Goal: Task Accomplishment & Management: Complete application form

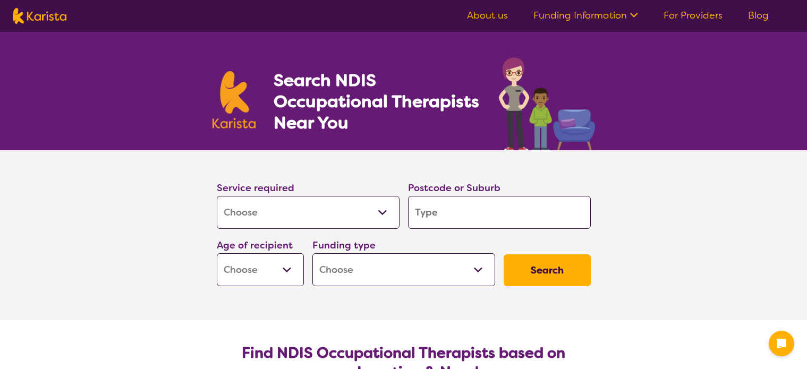
select select "[MEDICAL_DATA]"
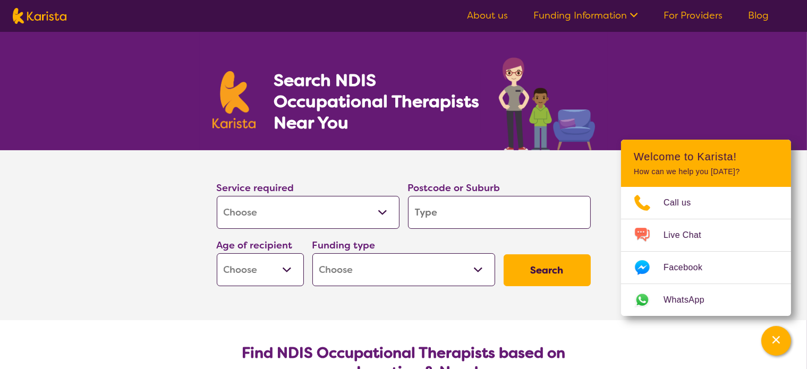
click at [489, 16] on link "About us" at bounding box center [487, 15] width 41 height 13
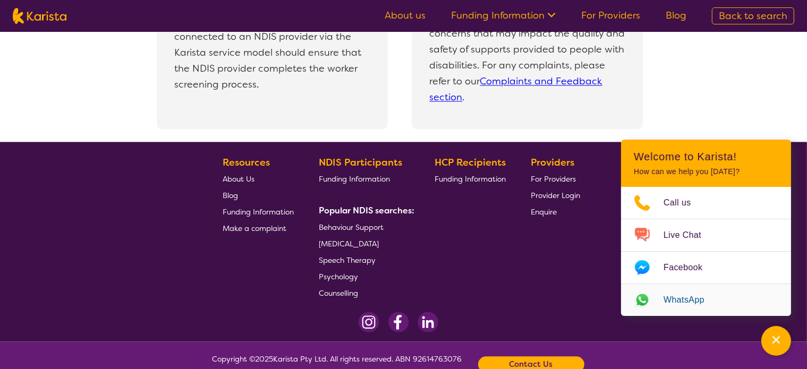
scroll to position [2384, 0]
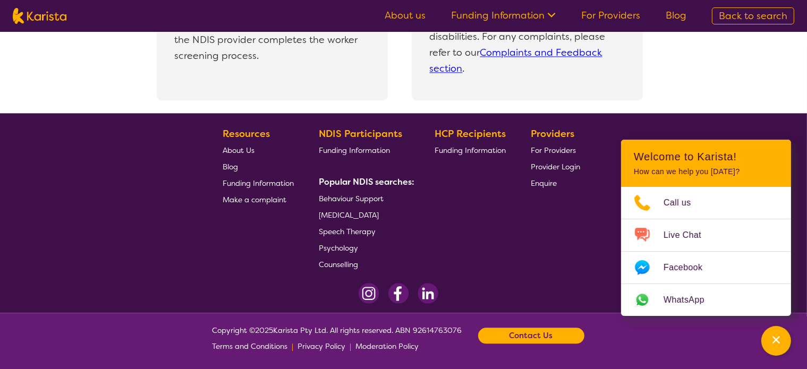
click at [536, 333] on b "Contact Us" at bounding box center [531, 336] width 44 height 16
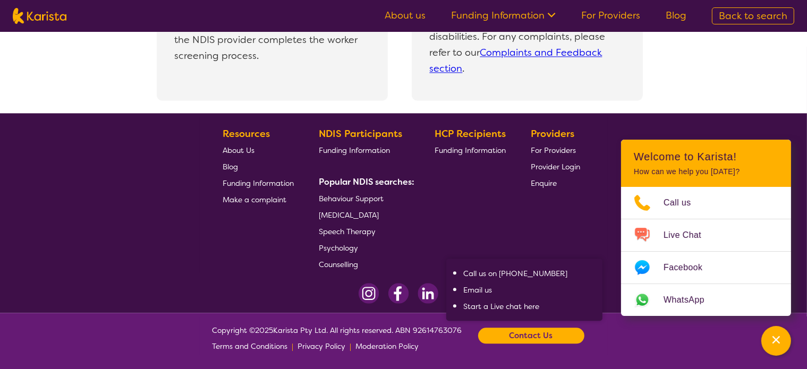
click at [531, 216] on div "Providers For Providers Provider Login Enquire" at bounding box center [557, 199] width 54 height 147
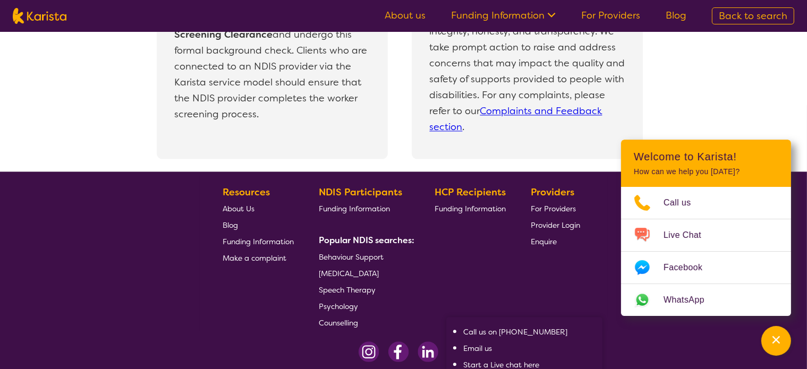
scroll to position [2224, 0]
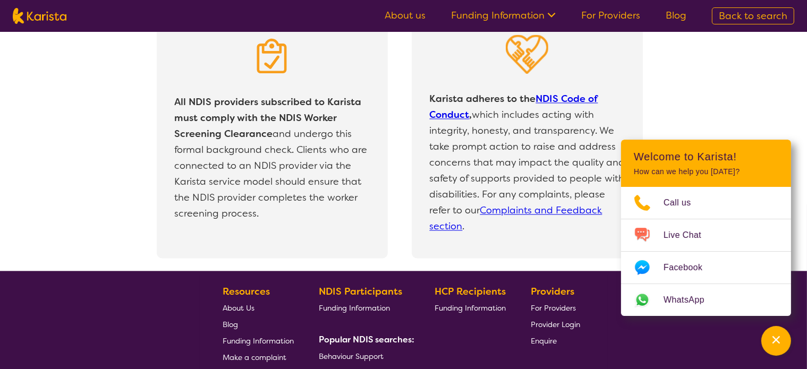
click at [412, 13] on link "About us" at bounding box center [404, 15] width 41 height 13
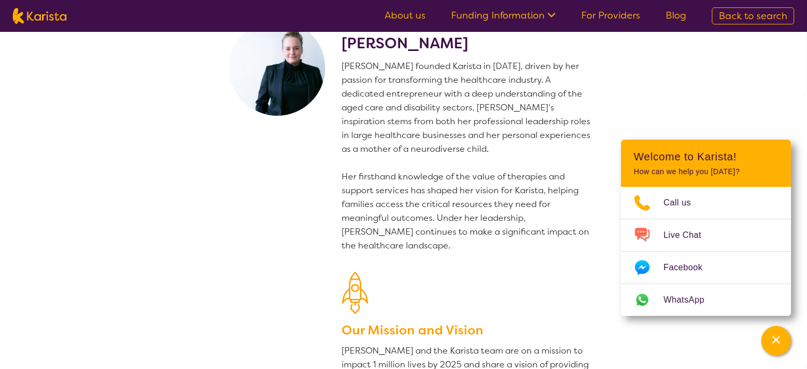
scroll to position [106, 0]
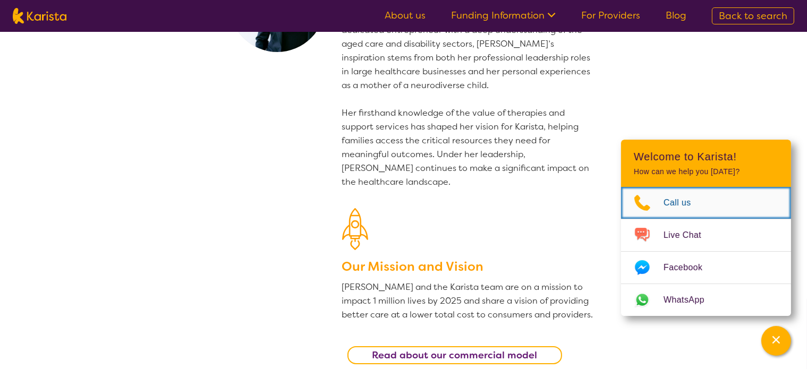
click at [670, 202] on span "Call us" at bounding box center [683, 203] width 40 height 16
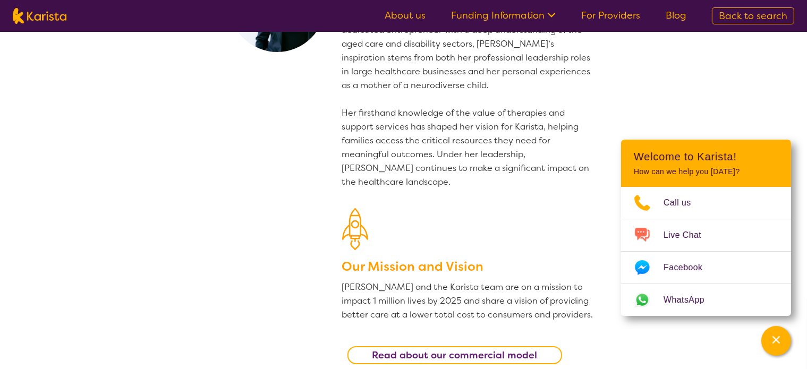
click at [673, 80] on section "CEO and founder [PERSON_NAME] [PERSON_NAME] founded Karista in [DATE], driven b…" at bounding box center [403, 153] width 807 height 455
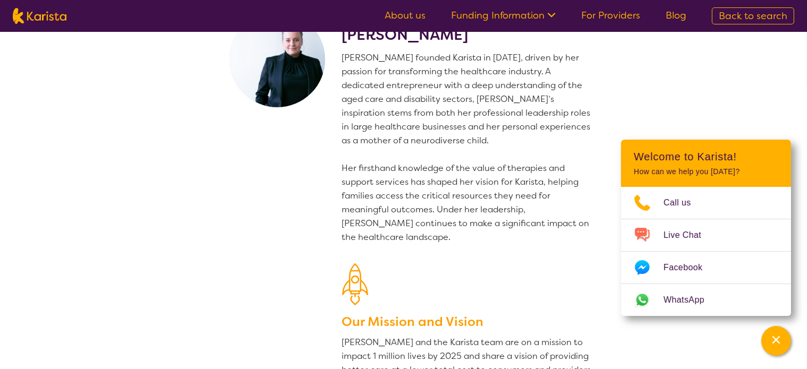
scroll to position [0, 0]
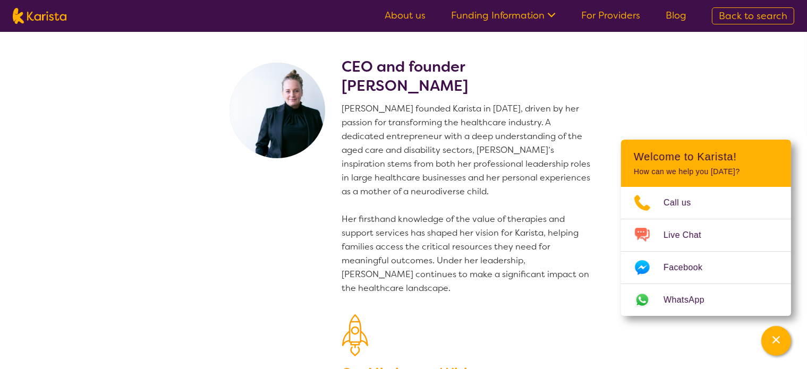
click at [50, 18] on img at bounding box center [40, 16] width 54 height 16
select select "[MEDICAL_DATA]"
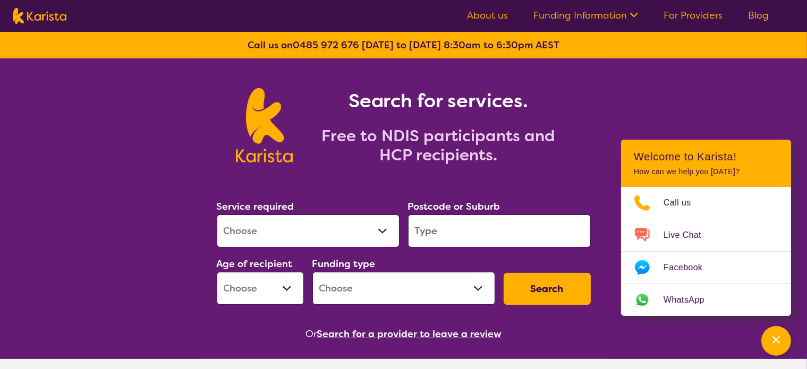
click at [432, 229] on input "search" at bounding box center [499, 231] width 183 height 33
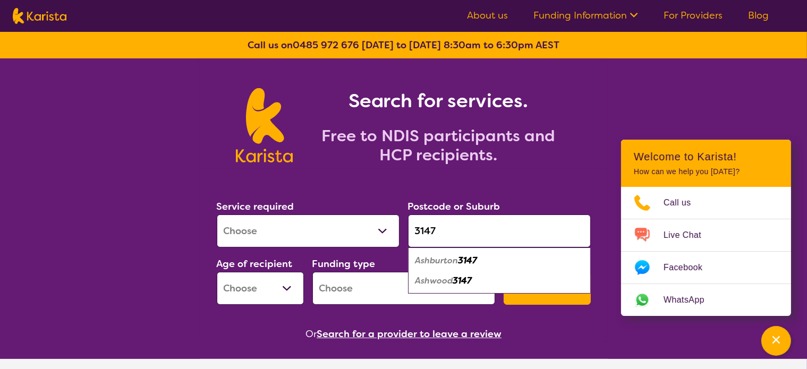
type input "3147"
click at [433, 282] on em "Ashwood" at bounding box center [434, 280] width 38 height 11
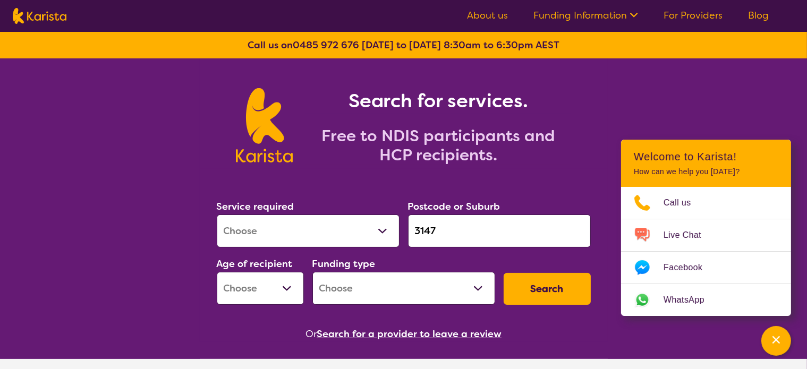
click at [249, 290] on select "Early Childhood - 0 to 9 Child - 10 to 11 Adolescent - 12 to 17 Adult - 18 to 6…" at bounding box center [260, 288] width 87 height 33
select select "AD"
click at [217, 272] on select "Early Childhood - 0 to 9 Child - 10 to 11 Adolescent - 12 to 17 Adult - 18 to 6…" at bounding box center [260, 288] width 87 height 33
click at [361, 288] on select "Home Care Package (HCP) National Disability Insurance Scheme (NDIS) I don't know" at bounding box center [403, 288] width 183 height 33
select select "NDIS"
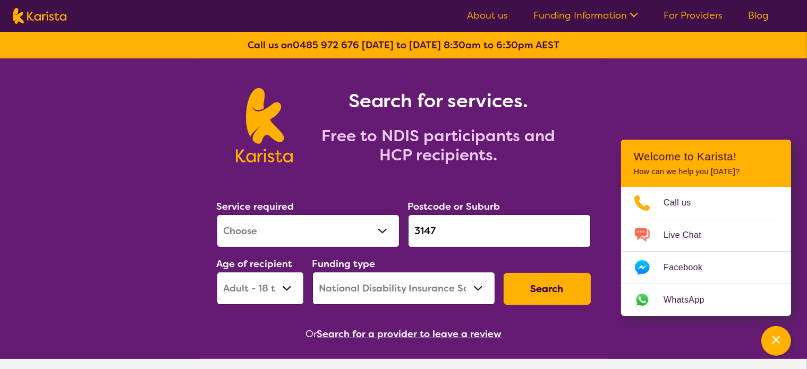
click at [312, 272] on select "Home Care Package (HCP) National Disability Insurance Scheme (NDIS) I don't know" at bounding box center [403, 288] width 183 height 33
click at [559, 292] on button "Search" at bounding box center [546, 289] width 87 height 32
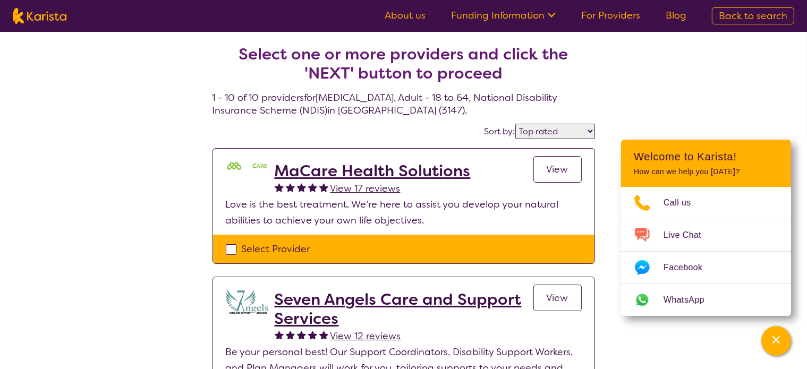
click at [772, 341] on icon "Channel Menu" at bounding box center [775, 340] width 11 height 11
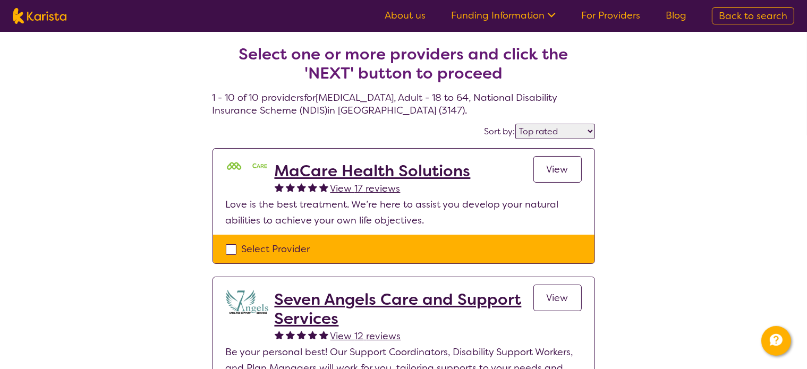
click at [550, 133] on select "Highly reviewed Top rated" at bounding box center [555, 131] width 80 height 15
select select "highly_reviewed"
click at [515, 124] on select "Highly reviewed Top rated" at bounding box center [555, 131] width 80 height 15
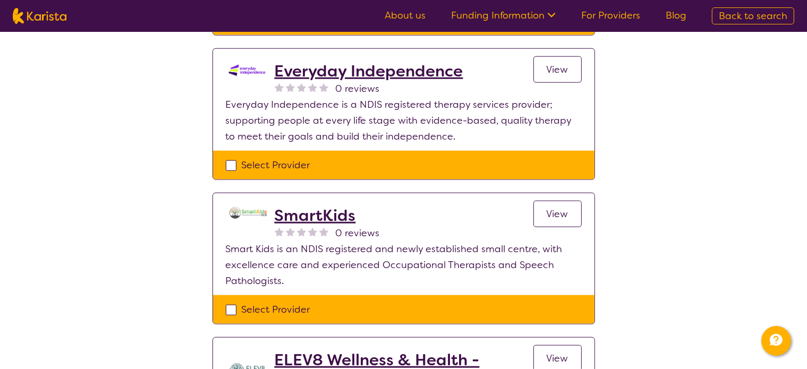
scroll to position [1062, 0]
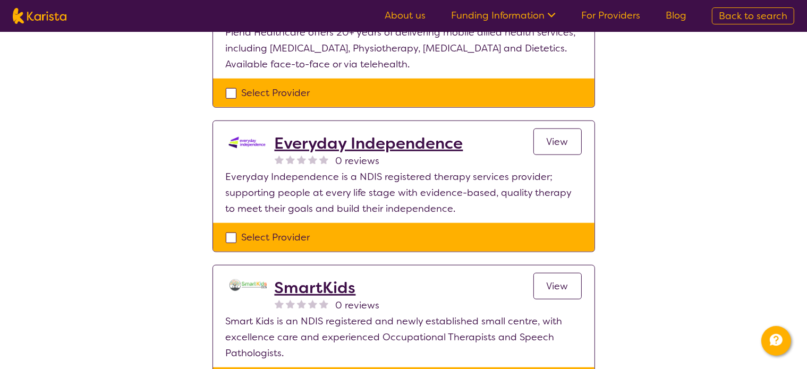
click at [561, 140] on span "View" at bounding box center [557, 141] width 22 height 13
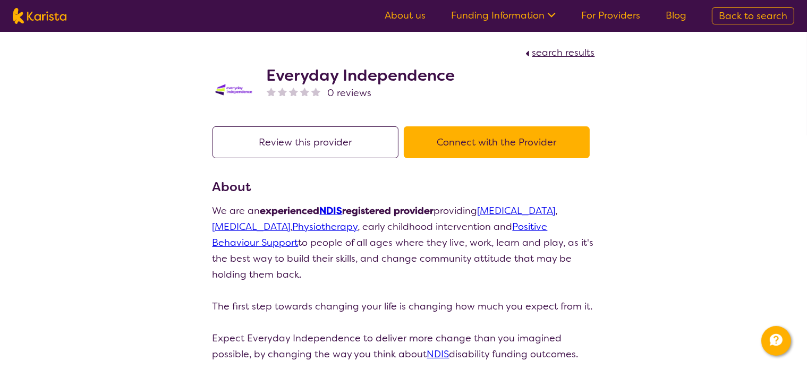
click at [474, 141] on button "Connect with the Provider" at bounding box center [497, 142] width 186 height 32
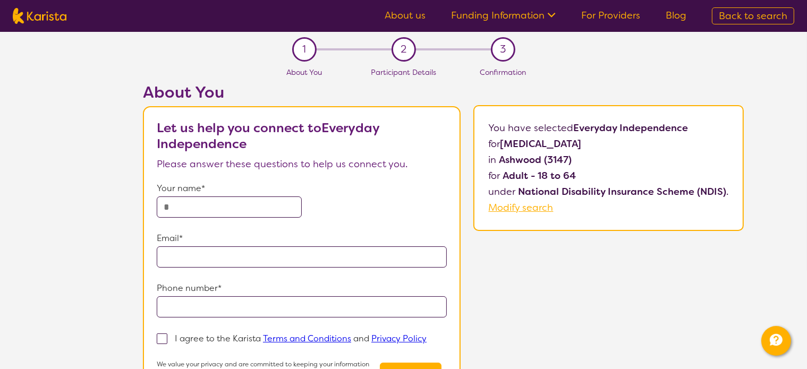
click at [241, 205] on input "text" at bounding box center [229, 206] width 145 height 21
type input "**********"
click at [258, 311] on input "tel" at bounding box center [302, 306] width 290 height 21
type input "**********"
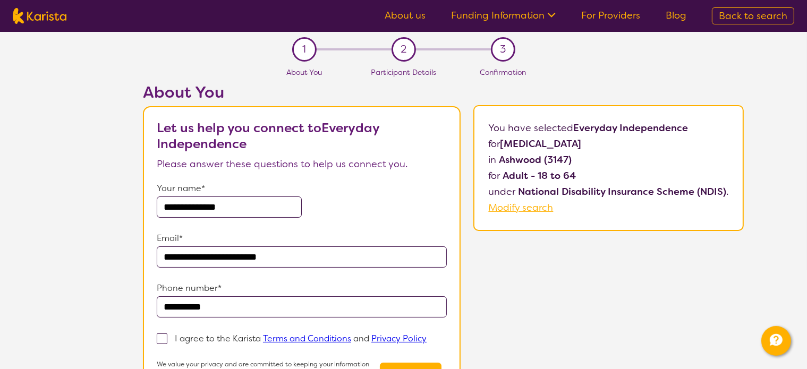
click at [164, 336] on span at bounding box center [162, 338] width 11 height 11
click at [426, 336] on input "I agree to the Karista Terms and Conditions and Privacy Policy" at bounding box center [429, 338] width 7 height 7
checkbox input "true"
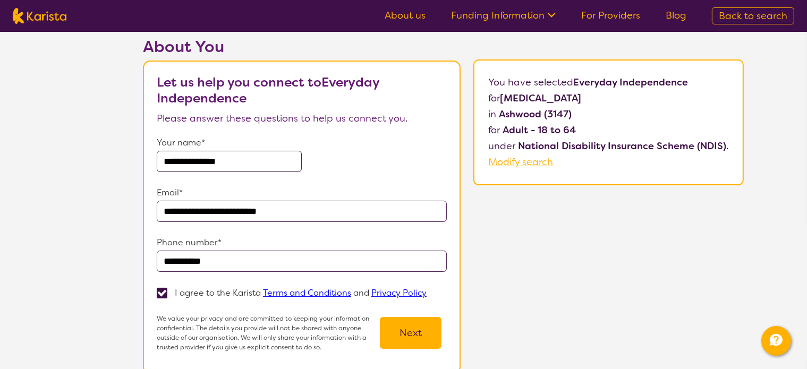
scroll to position [106, 0]
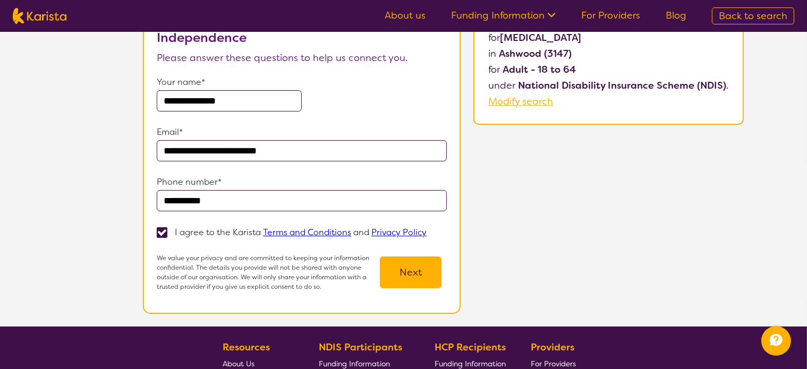
click at [407, 270] on button "Next" at bounding box center [411, 272] width 62 height 32
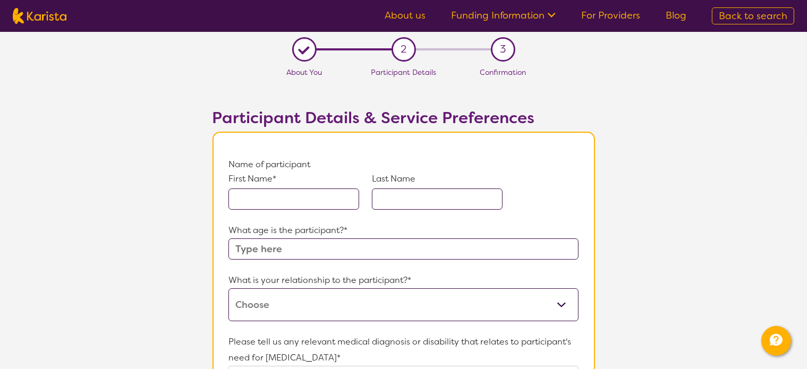
click at [275, 198] on input "text" at bounding box center [293, 199] width 131 height 21
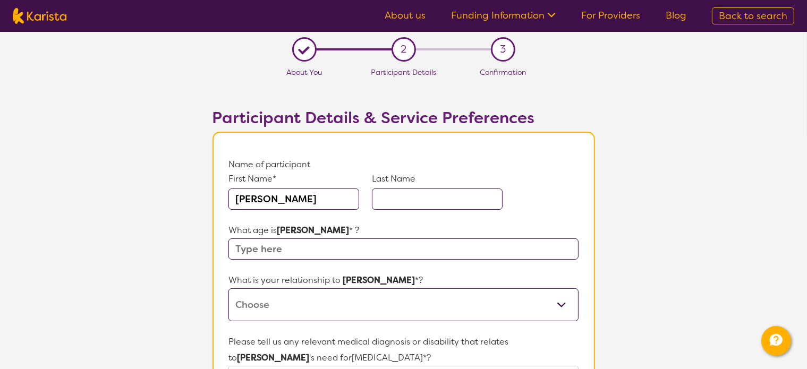
type input "Cameron"
type input "Marshall"
click at [289, 245] on input "text" at bounding box center [402, 248] width 349 height 21
type input "23"
click at [266, 304] on select "This request is for myself I am their parent I am their child I am their spouse…" at bounding box center [402, 304] width 349 height 33
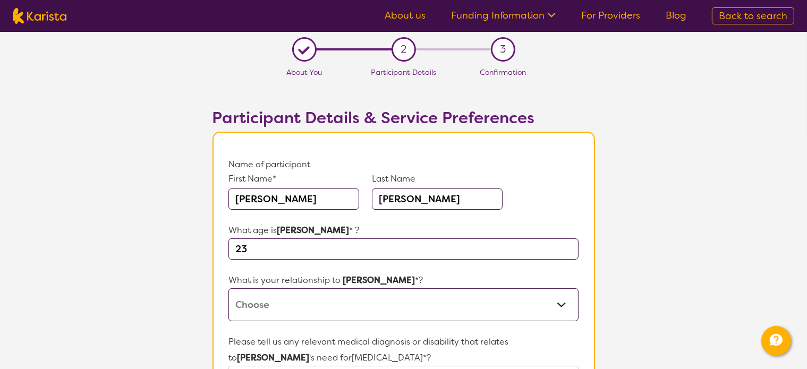
select select "I am their parent"
click at [228, 288] on select "This request is for myself I am their parent I am their child I am their spouse…" at bounding box center [402, 304] width 349 height 33
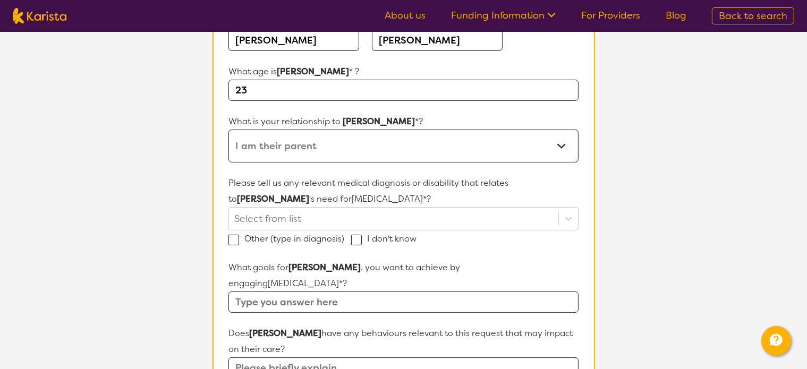
scroll to position [159, 0]
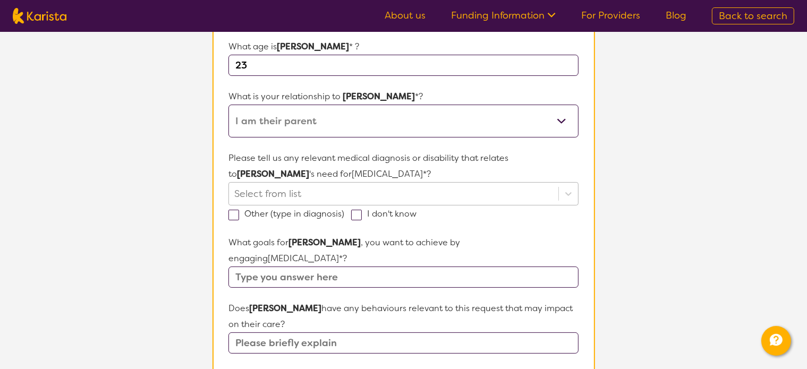
click at [263, 206] on div "Select from list" at bounding box center [402, 193] width 349 height 23
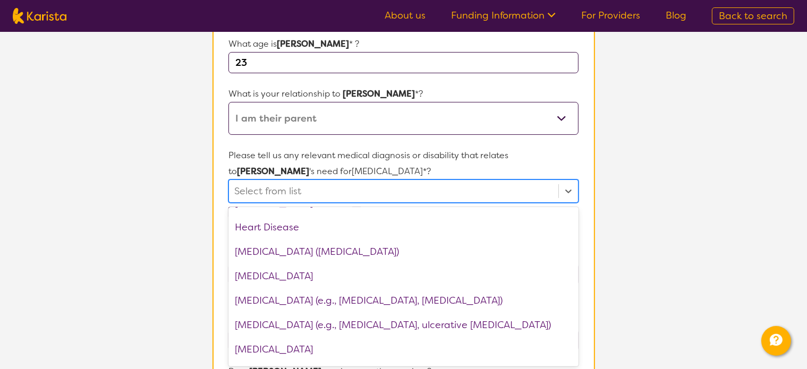
scroll to position [850, 0]
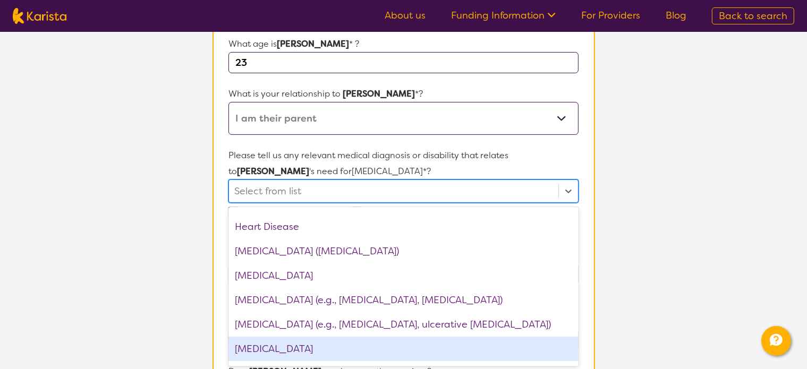
click at [282, 351] on div "Intellectual Disability" at bounding box center [402, 349] width 349 height 24
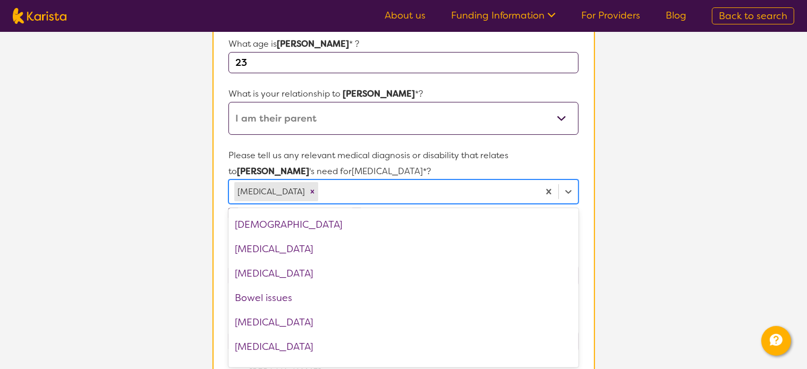
scroll to position [212, 0]
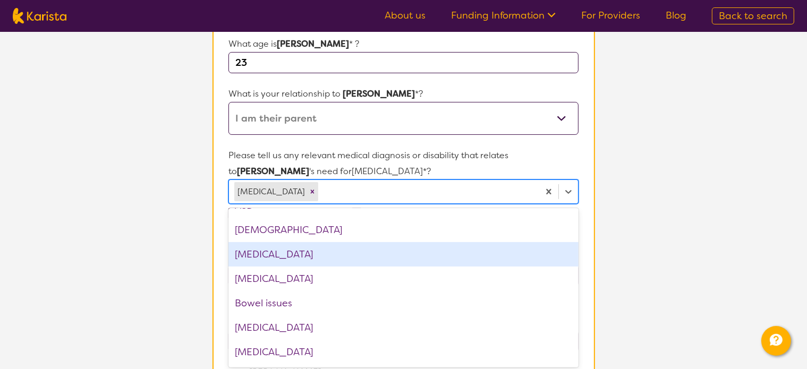
click at [257, 253] on div "Autism Spectrum Disorder" at bounding box center [402, 254] width 349 height 24
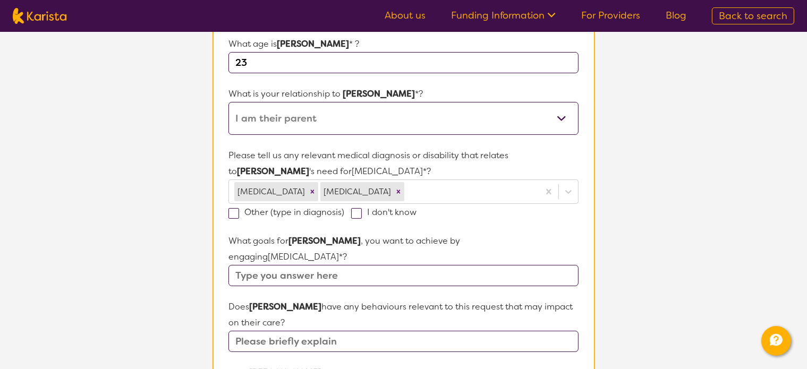
click at [121, 225] on section "L About You 2 Participant Details 3 Confirmation Participant Details & Service …" at bounding box center [403, 321] width 807 height 953
click at [278, 265] on input "text" at bounding box center [402, 275] width 349 height 21
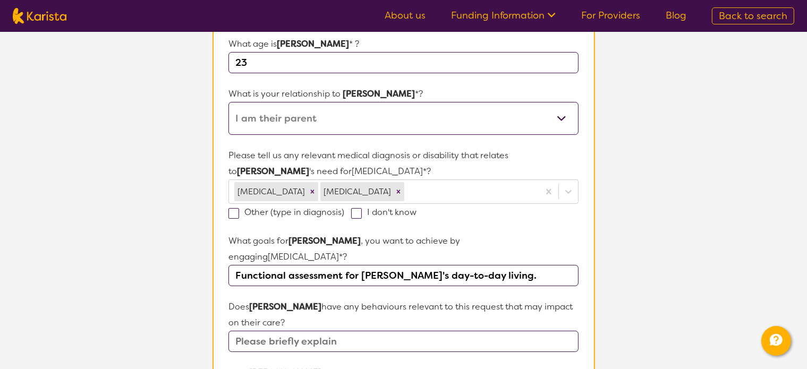
type input "Functional assessment for Cam's day-to-day living."
click at [263, 331] on input "text" at bounding box center [402, 341] width 349 height 21
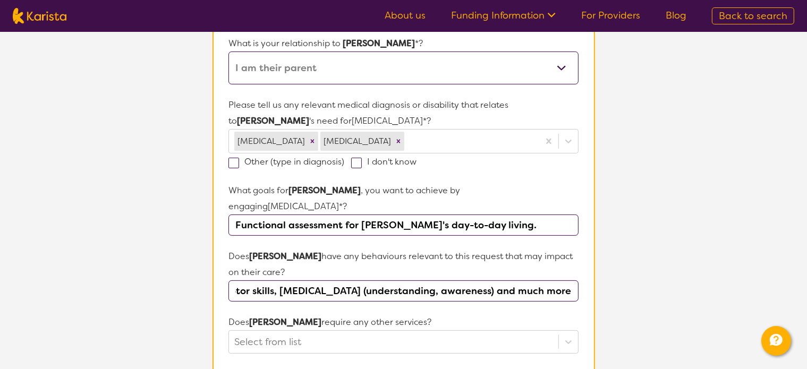
scroll to position [293, 0]
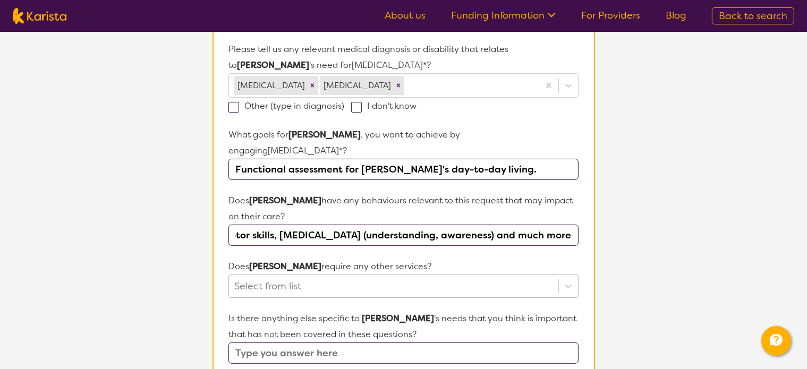
type input "high anxiety, poor fine motor skills, intellectual disability (understanding, a…"
click at [275, 275] on div "Select from list" at bounding box center [402, 286] width 349 height 23
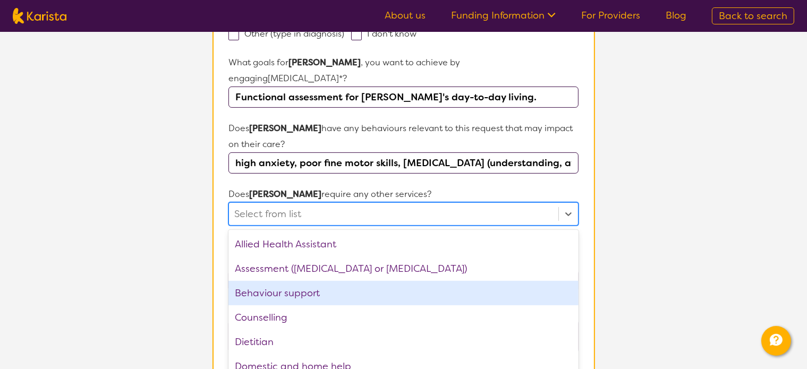
scroll to position [371, 0]
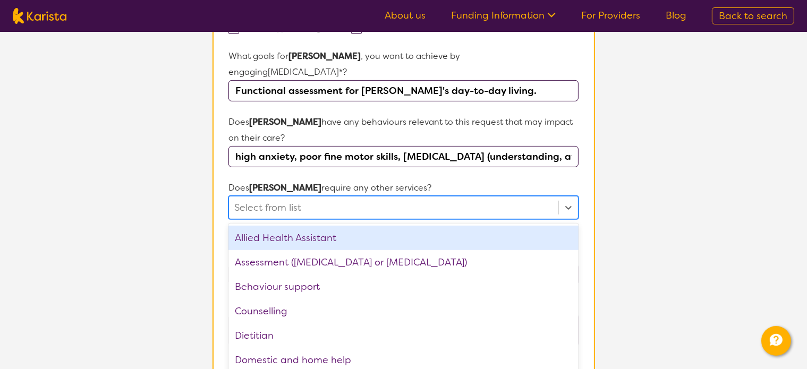
click at [255, 226] on div "Allied Health Assistant" at bounding box center [402, 238] width 349 height 24
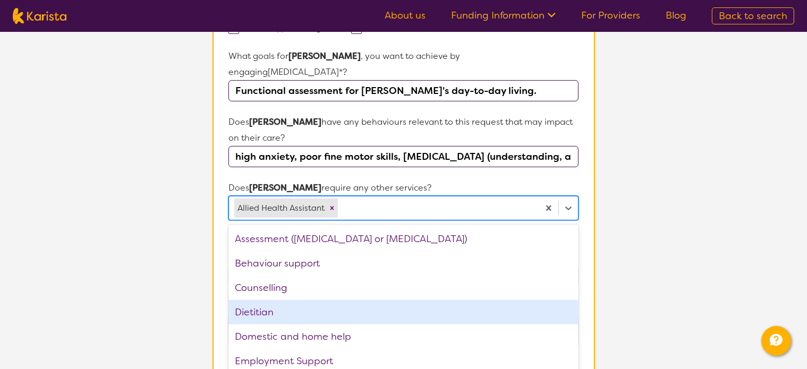
click at [244, 300] on div "Dietitian" at bounding box center [402, 312] width 349 height 24
click at [276, 300] on div "Domestic and home help" at bounding box center [402, 312] width 349 height 24
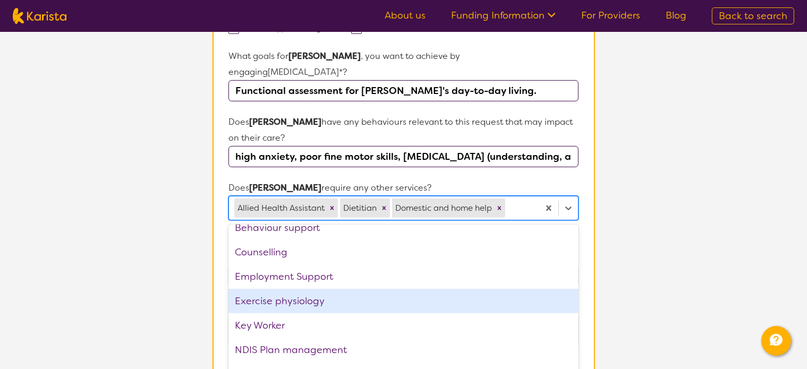
scroll to position [53, 0]
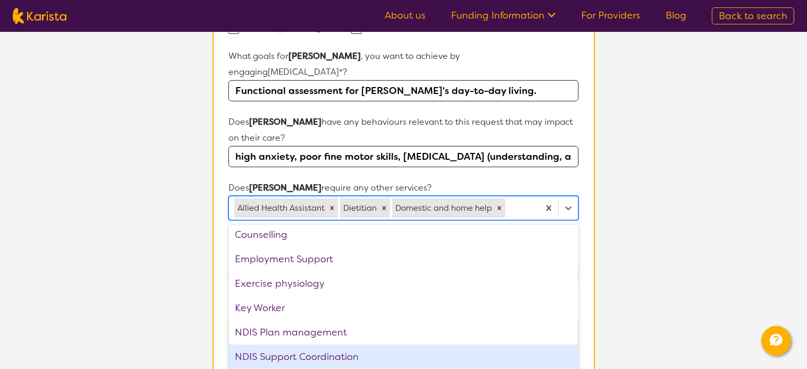
click at [321, 345] on div "NDIS Support Coordination" at bounding box center [402, 357] width 349 height 24
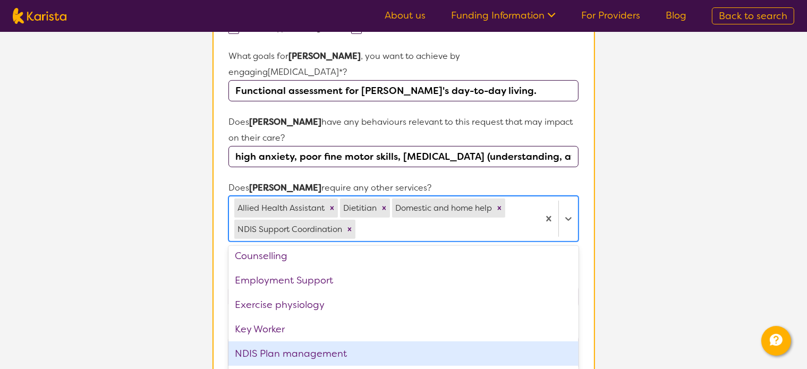
click at [292, 341] on div "NDIS Plan management" at bounding box center [402, 353] width 349 height 24
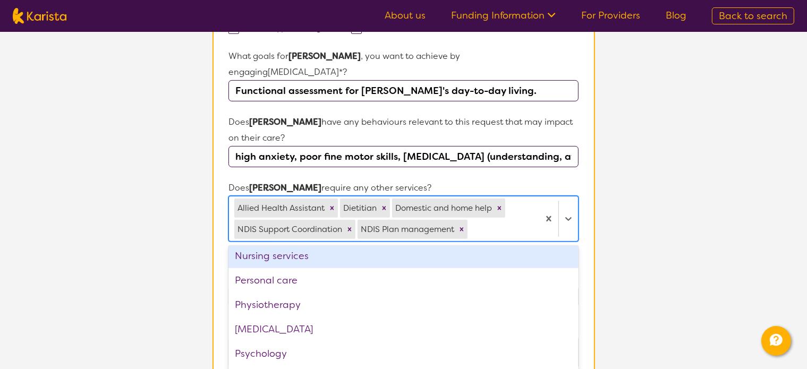
scroll to position [159, 0]
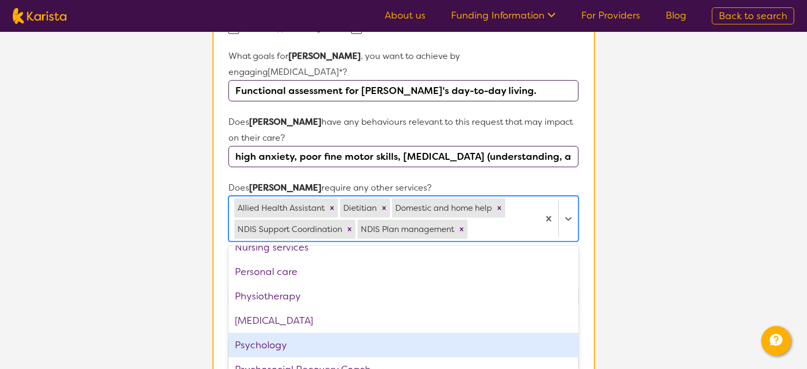
click at [277, 333] on div "Psychology" at bounding box center [402, 345] width 349 height 24
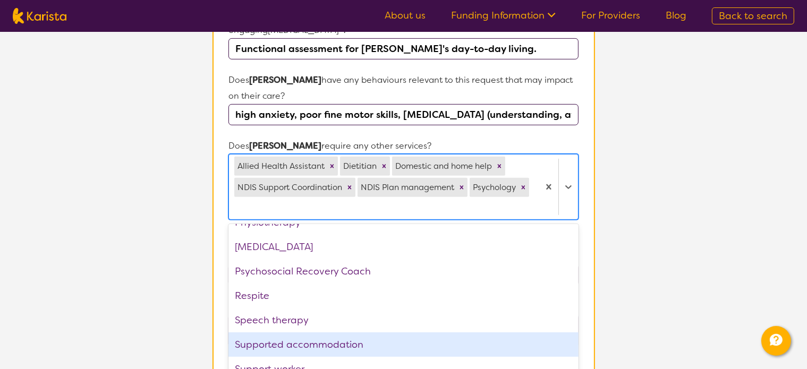
scroll to position [477, 0]
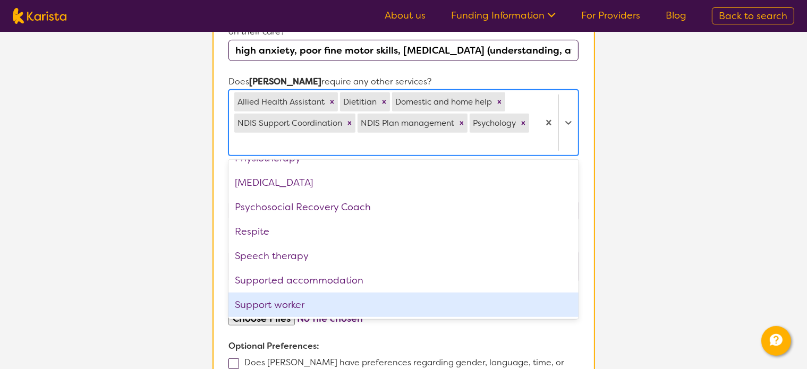
click at [259, 293] on div "Support worker" at bounding box center [402, 305] width 349 height 24
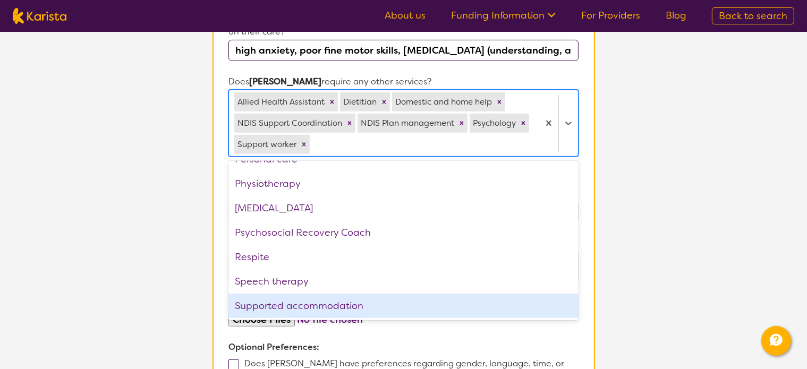
click at [731, 267] on section "L About You 2 Participant Details 3 Confirmation Participant Details & Service …" at bounding box center [403, 52] width 807 height 997
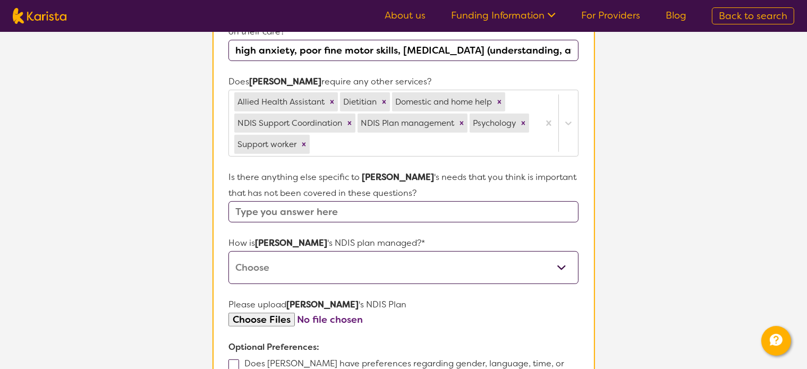
click at [255, 201] on input "text" at bounding box center [402, 211] width 349 height 21
click at [295, 201] on input "Yes. Cam is an international level athlete" at bounding box center [402, 211] width 349 height 21
drag, startPoint x: 295, startPoint y: 193, endPoint x: 416, endPoint y: 194, distance: 121.1
click at [416, 201] on input "Yes. Cam is an international level athlete" at bounding box center [402, 211] width 349 height 21
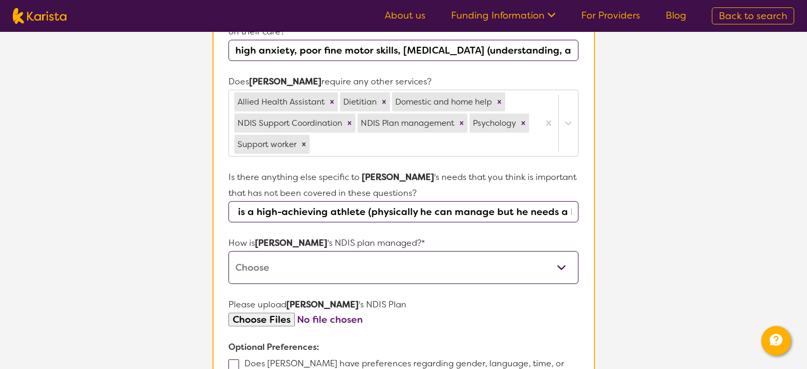
scroll to position [0, 106]
click at [284, 201] on input "Yes. Cam is a high-achieving athlete (physically he can manage but he needs a L…" at bounding box center [402, 211] width 349 height 21
click at [448, 201] on input "Yes. Cam is a high-achieving athlete (physically he can manage but he needs a L…" at bounding box center [402, 211] width 349 height 21
click at [530, 201] on input "Yes. Cam is a high-achieving athlete (physically he can manage but he needs a L…" at bounding box center [402, 211] width 349 height 21
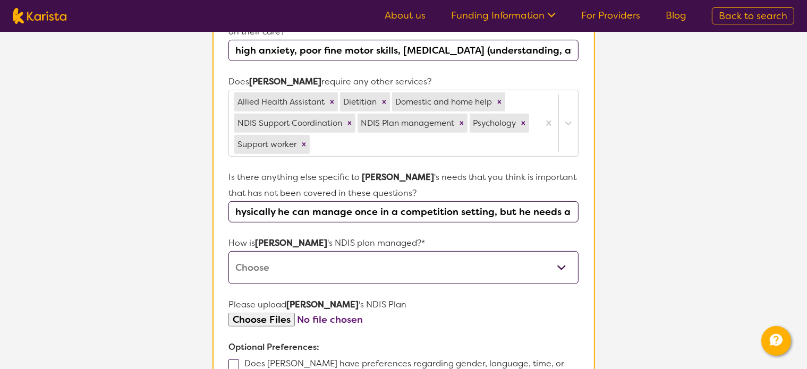
scroll to position [0, 247]
click at [569, 201] on input "Yes. Cam is a high-achieving athlete (physically he can manage once in a compet…" at bounding box center [402, 211] width 349 height 21
click at [550, 201] on input "Yes. Cam is a high-achieving athlete (physically he can manage once in a compet…" at bounding box center [402, 211] width 349 height 21
drag, startPoint x: 537, startPoint y: 193, endPoint x: 562, endPoint y: 197, distance: 25.3
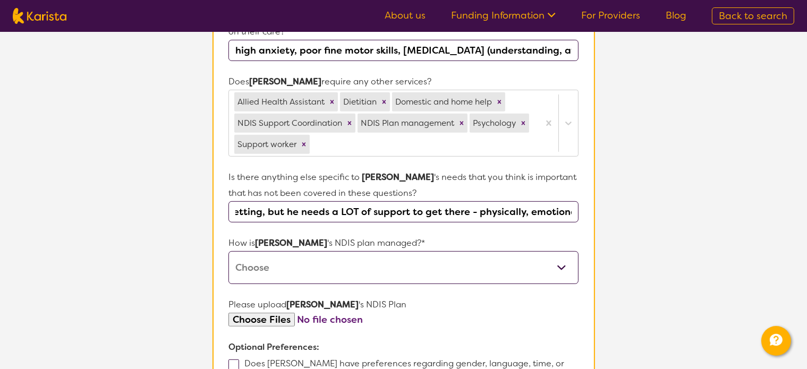
click at [541, 201] on input "Yes. Cam is a high-achieving athlete (physically he can manage once in a compet…" at bounding box center [402, 211] width 349 height 21
click at [553, 201] on input "Yes. Cam is a high-achieving athlete (physically he can manage once in a compet…" at bounding box center [402, 211] width 349 height 21
type input "Yes. Cam is a high-achieving athlete (physically he can manage once in a compet…"
click at [329, 251] on select "Self-managed NDIS plan Managed by a registered plan management provider (not th…" at bounding box center [402, 267] width 349 height 33
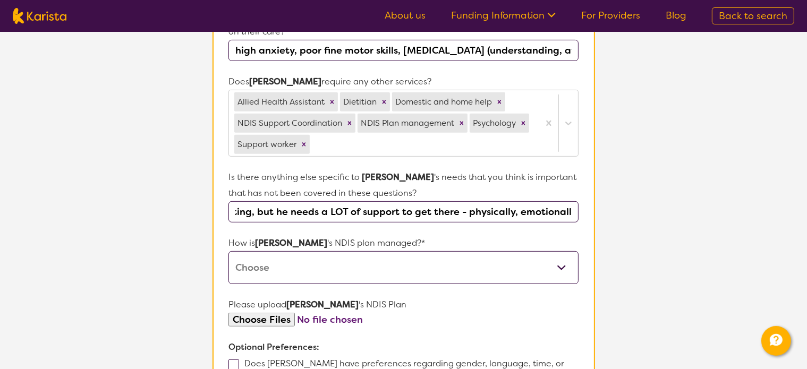
scroll to position [0, 0]
select select "Self Managed"
click at [228, 251] on select "Self-managed NDIS plan Managed by a registered plan management provider (not th…" at bounding box center [402, 267] width 349 height 33
click at [546, 201] on input "Yes. Cam is a high-achieving athlete (physically he can manage once in a compet…" at bounding box center [402, 211] width 349 height 21
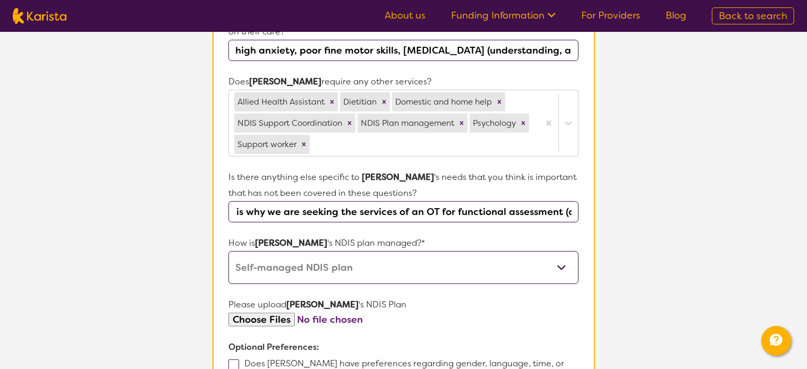
click at [543, 201] on input "Yes. Cam is a high-achieving athlete (physically he can manage once in a compet…" at bounding box center [402, 211] width 349 height 21
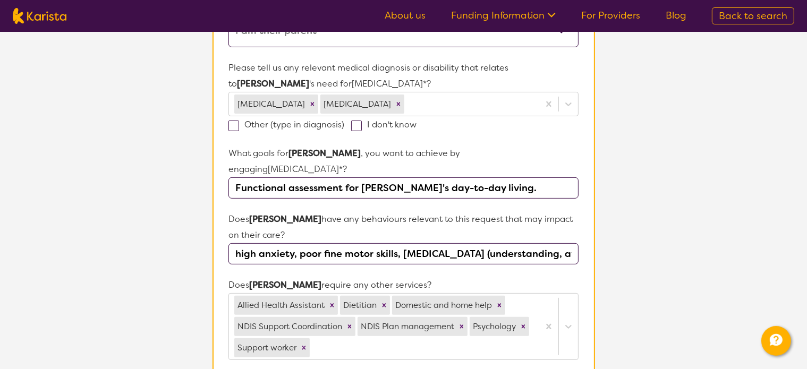
scroll to position [265, 0]
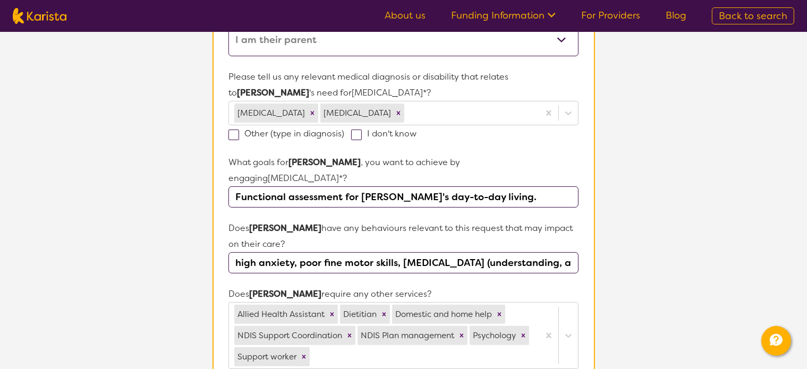
type input "Yes. Cam is a high-achieving athlete (physically he can manage once in a compet…"
click at [239, 252] on input "high anxiety, poor fine motor skills, intellectual disability (understanding, a…" at bounding box center [402, 262] width 349 height 21
drag, startPoint x: 239, startPoint y: 249, endPoint x: 605, endPoint y: 244, distance: 366.4
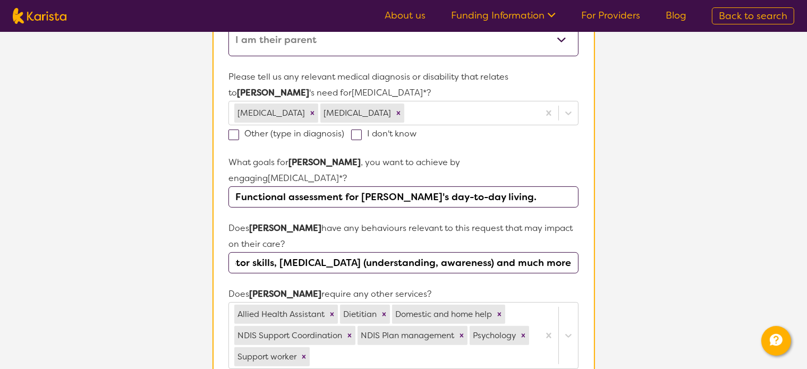
click at [605, 244] on section "Participant Details & Service Preferences Name of participant First Name* Camer…" at bounding box center [404, 291] width 408 height 946
drag, startPoint x: 684, startPoint y: 158, endPoint x: 674, endPoint y: 157, distance: 9.7
click at [684, 158] on section "L About You 2 Participant Details 3 Confirmation Participant Details & Service …" at bounding box center [403, 265] width 807 height 997
click at [242, 252] on input "high anxiety, poor fine motor skills, intellectual disability (understanding, a…" at bounding box center [402, 262] width 349 height 21
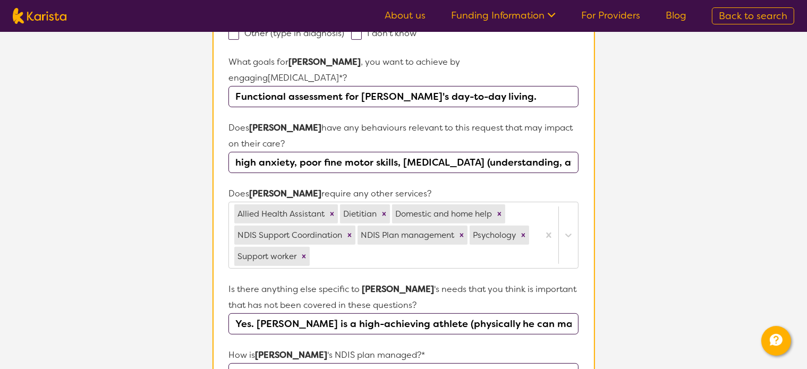
scroll to position [371, 0]
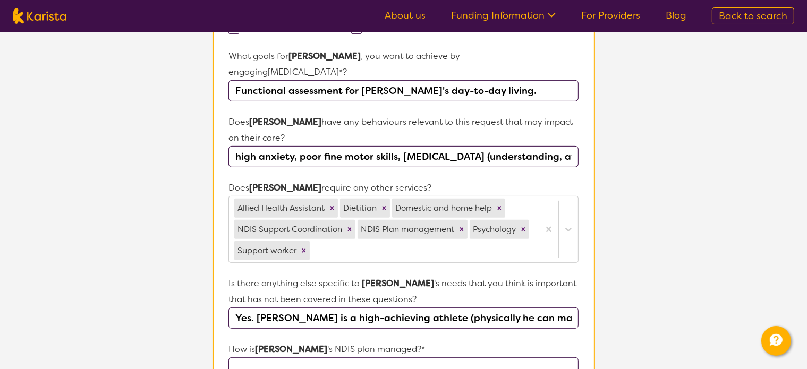
click at [241, 307] on input "Yes. Cam is a high-achieving athlete (physically he can manage once in a compet…" at bounding box center [402, 317] width 349 height 21
drag, startPoint x: 241, startPoint y: 299, endPoint x: 633, endPoint y: 286, distance: 392.1
click at [633, 286] on section "L About You 2 Participant Details 3 Confirmation Participant Details & Service …" at bounding box center [403, 159] width 807 height 997
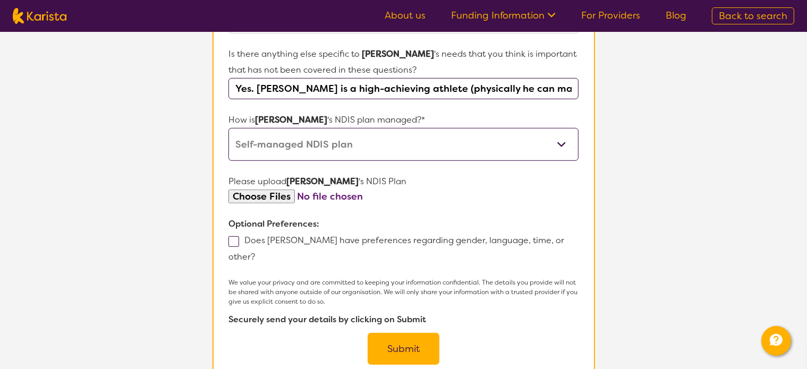
scroll to position [690, 0]
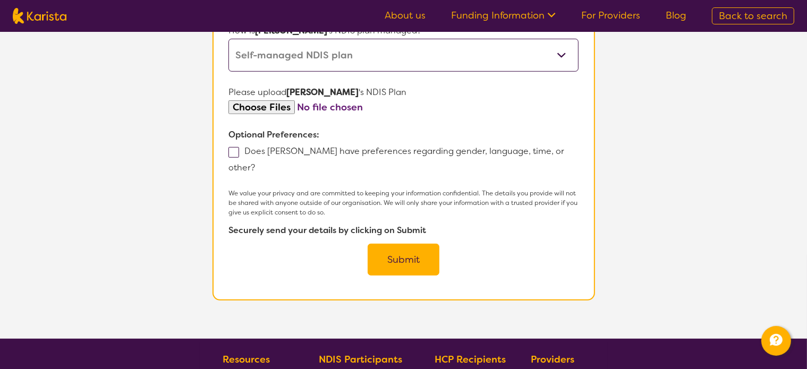
click at [417, 244] on button "Submit" at bounding box center [403, 260] width 72 height 32
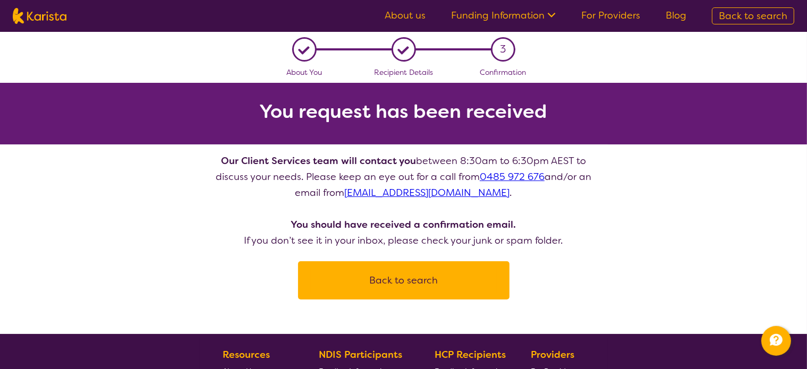
click at [388, 278] on button "Back to search" at bounding box center [404, 280] width 186 height 32
select select "[MEDICAL_DATA]"
select select "AD"
select select "NDIS"
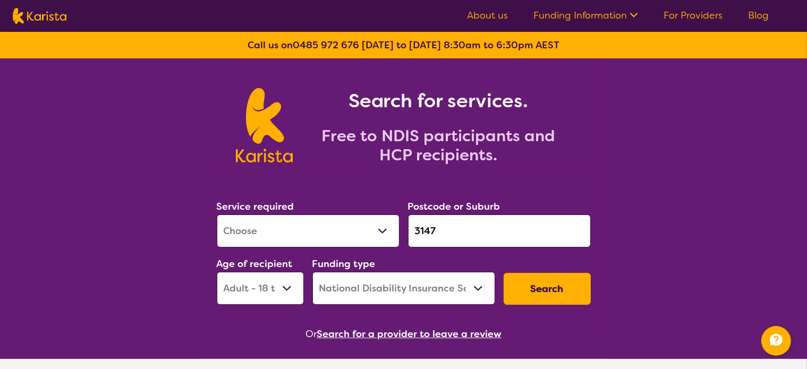
click at [544, 290] on button "Search" at bounding box center [546, 289] width 87 height 32
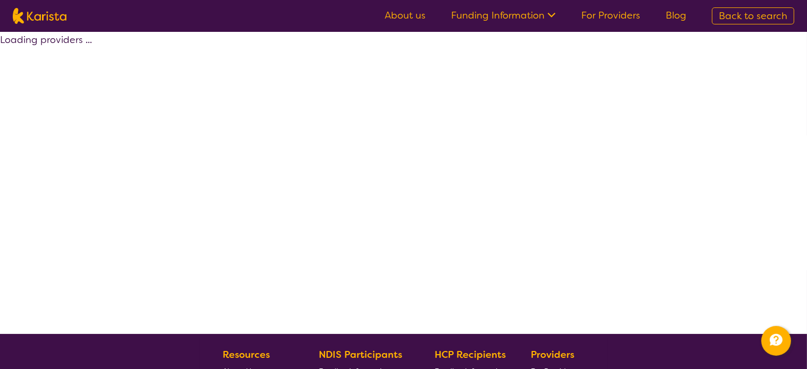
select select "by_score"
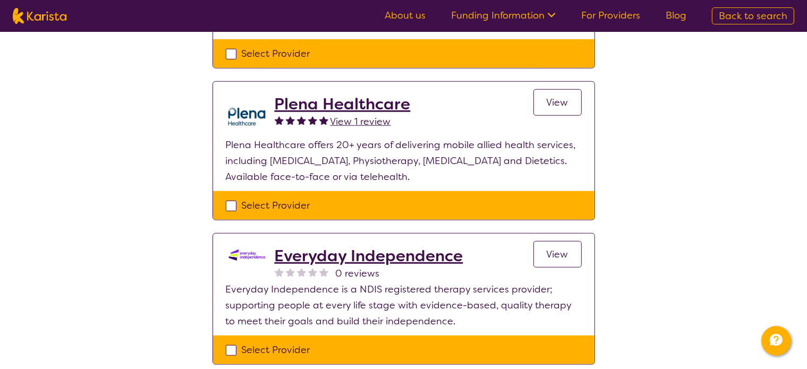
scroll to position [956, 0]
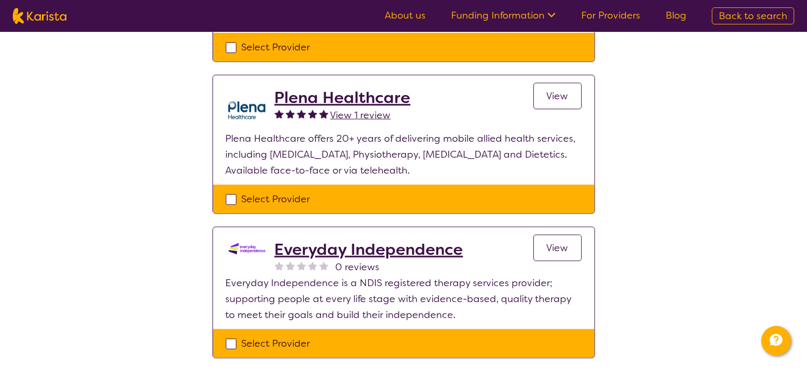
click at [551, 99] on span "View" at bounding box center [557, 96] width 22 height 13
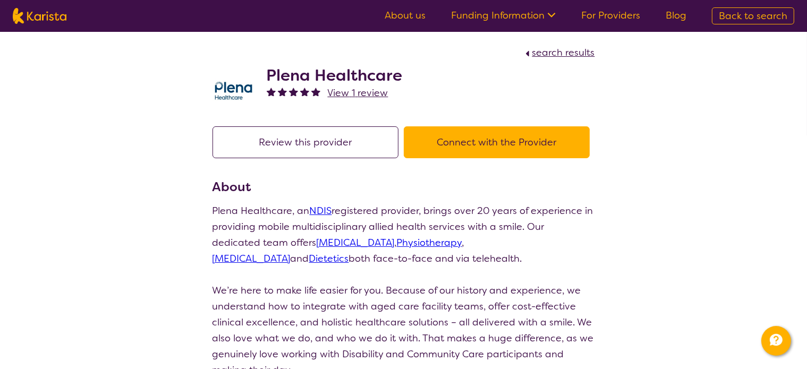
click at [502, 142] on button "Connect with the Provider" at bounding box center [497, 142] width 186 height 32
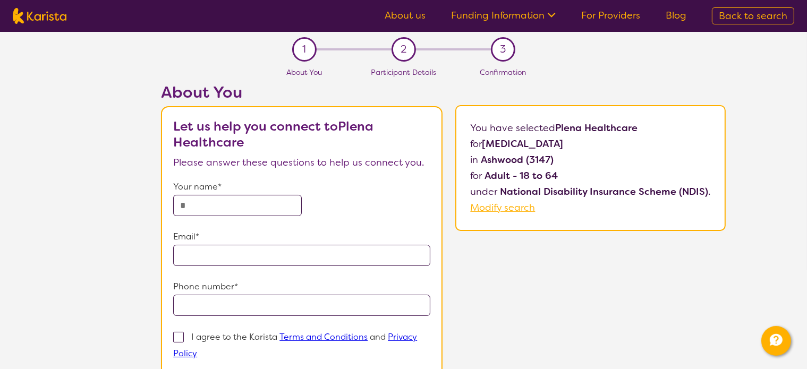
click at [208, 205] on input "text" at bounding box center [237, 205] width 129 height 21
type input "**********"
click at [181, 334] on span at bounding box center [178, 337] width 11 height 11
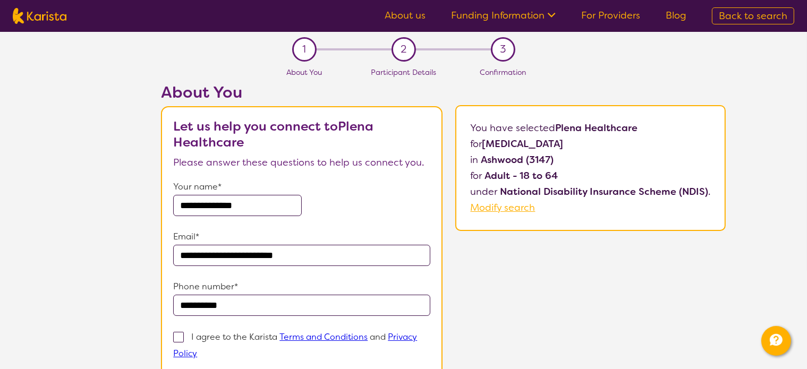
click at [197, 349] on input "I agree to the Karista Terms and Conditions and Privacy Policy" at bounding box center [200, 352] width 7 height 7
checkbox input "true"
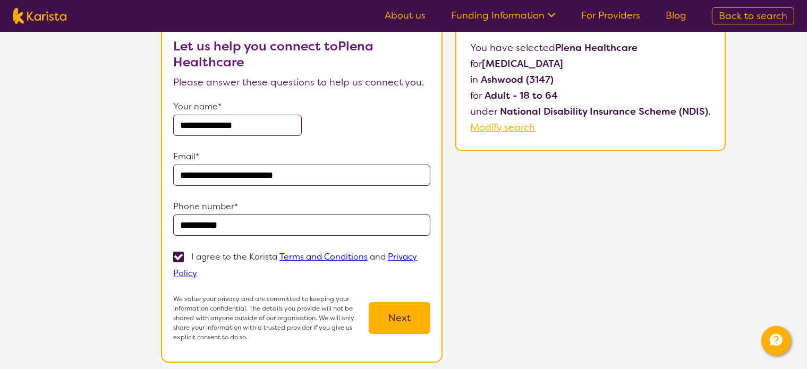
scroll to position [159, 0]
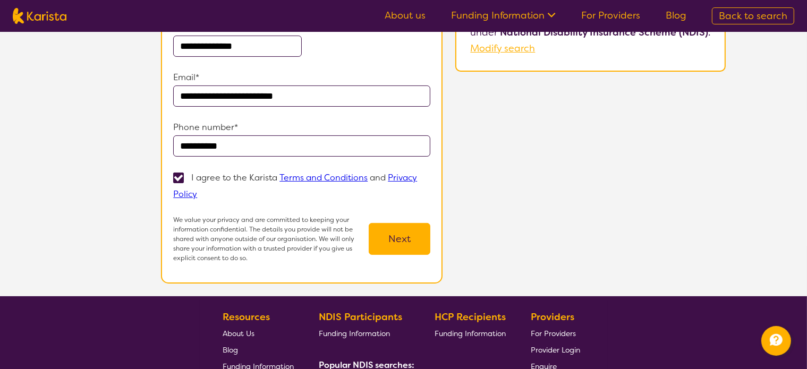
click at [399, 243] on button "Next" at bounding box center [400, 239] width 62 height 32
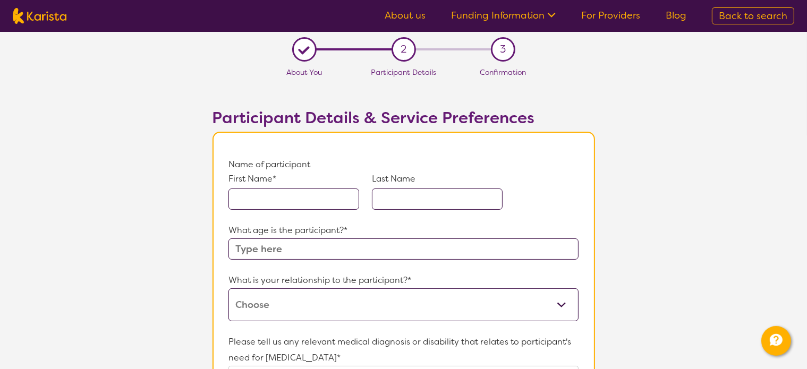
click at [281, 199] on input "text" at bounding box center [293, 199] width 131 height 21
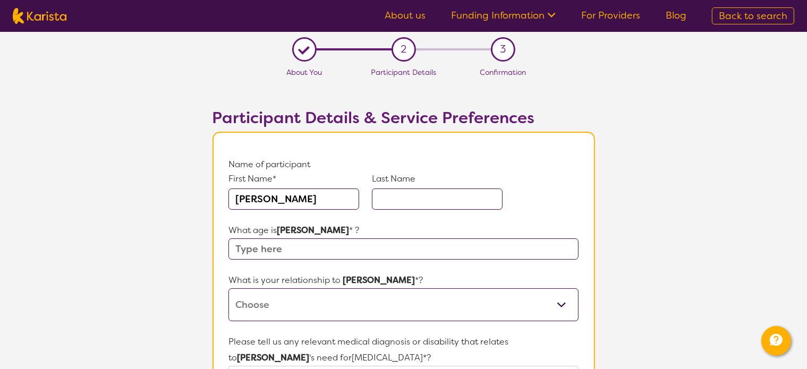
type input "Cameron"
type input "Marshall"
type input "23"
click at [280, 307] on select "This request is for myself I am their parent I am their child I am their spouse…" at bounding box center [402, 304] width 349 height 33
select select "I am their parent"
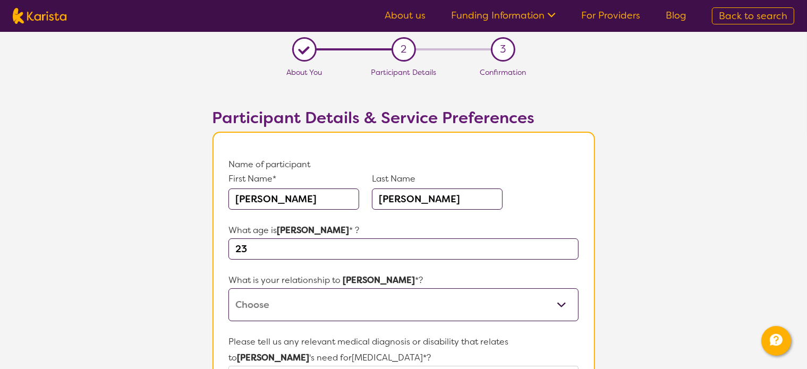
click at [228, 288] on select "This request is for myself I am their parent I am their child I am their spouse…" at bounding box center [402, 304] width 349 height 33
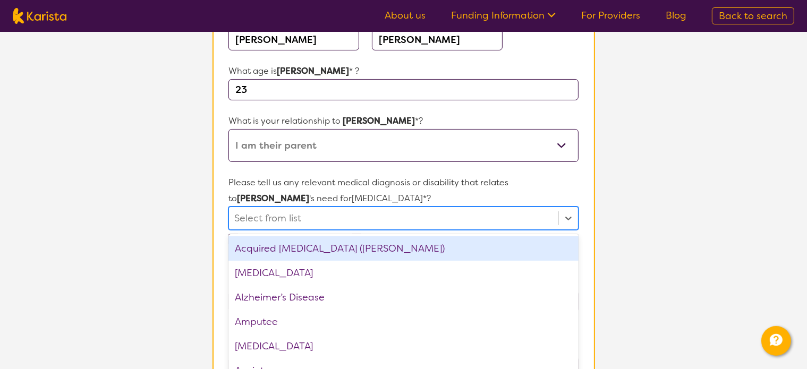
scroll to position [186, 0]
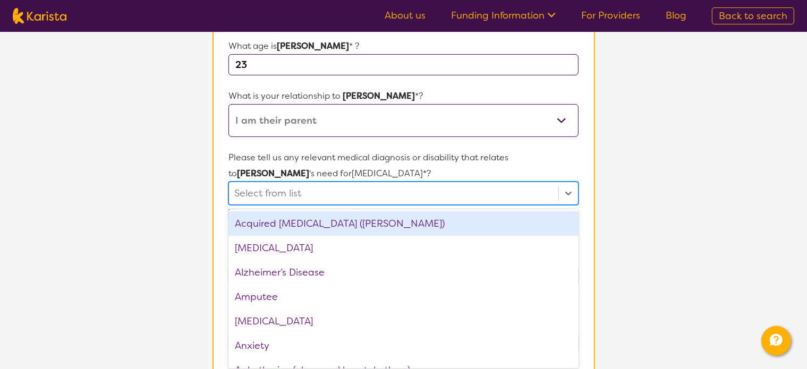
click at [259, 205] on div "option Acquired brain injury (ABI) focused, 1 of 75. 75 results available. Use …" at bounding box center [402, 193] width 349 height 23
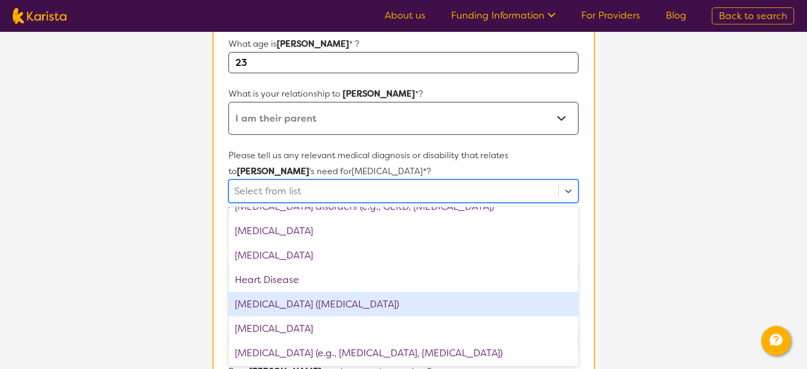
scroll to position [956, 0]
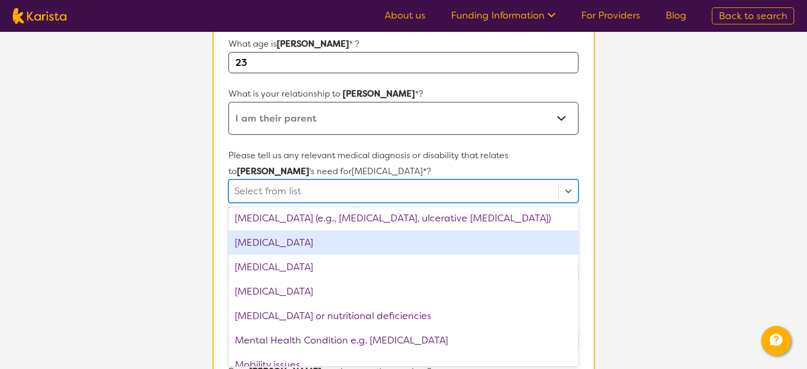
click at [270, 245] on div "Intellectual Disability" at bounding box center [402, 242] width 349 height 24
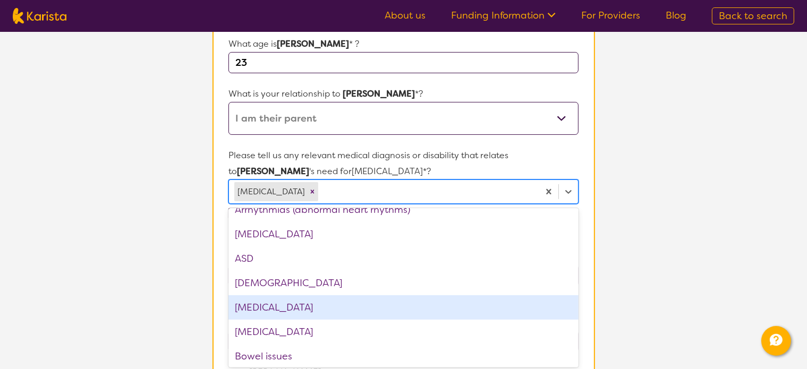
scroll to position [212, 0]
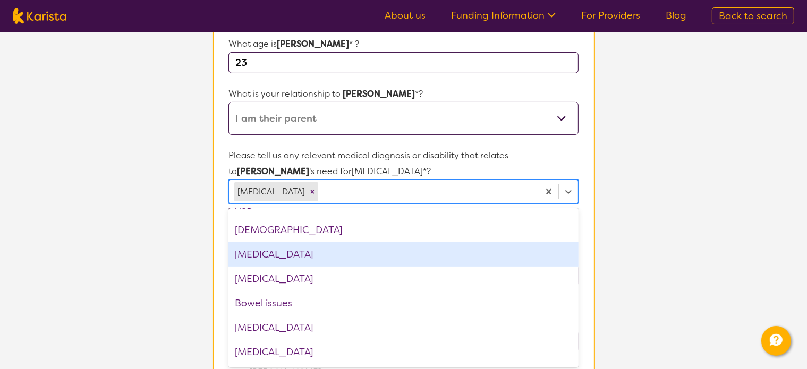
click at [289, 253] on div "Autism Spectrum Disorder" at bounding box center [402, 254] width 349 height 24
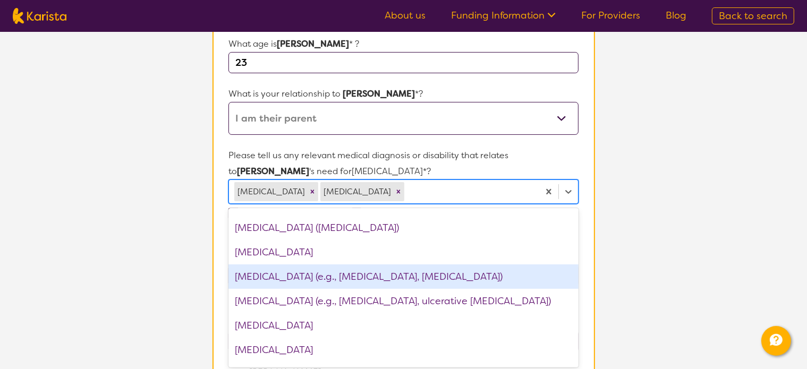
scroll to position [903, 0]
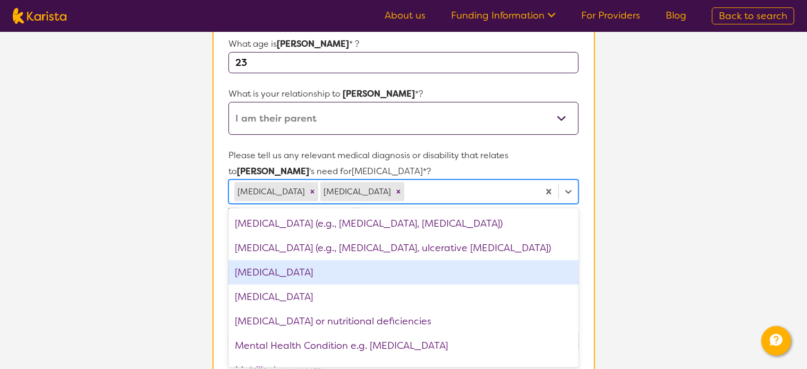
click at [313, 269] on div "Learning difficulty" at bounding box center [402, 272] width 349 height 24
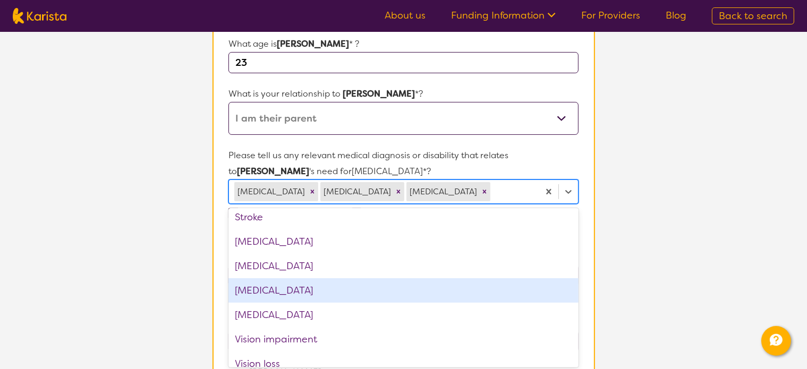
scroll to position [1604, 0]
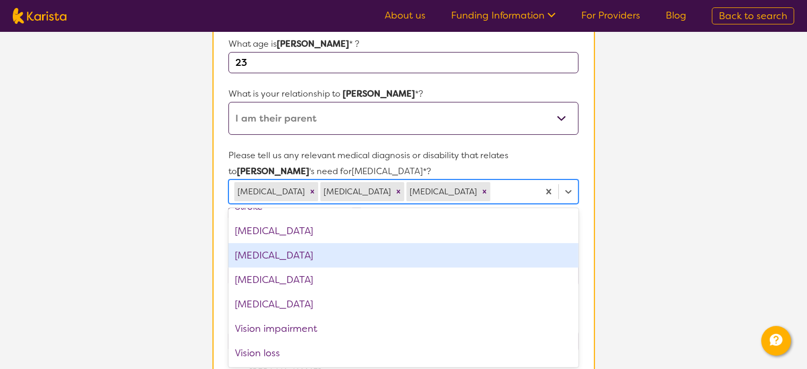
click at [709, 215] on section "L About You 2 Participant Details 3 Confirmation Participant Details & Service …" at bounding box center [403, 321] width 807 height 953
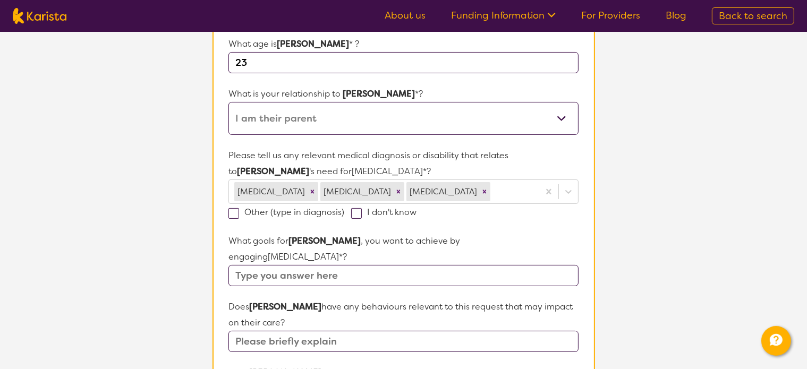
click at [304, 278] on input "text" at bounding box center [402, 275] width 349 height 21
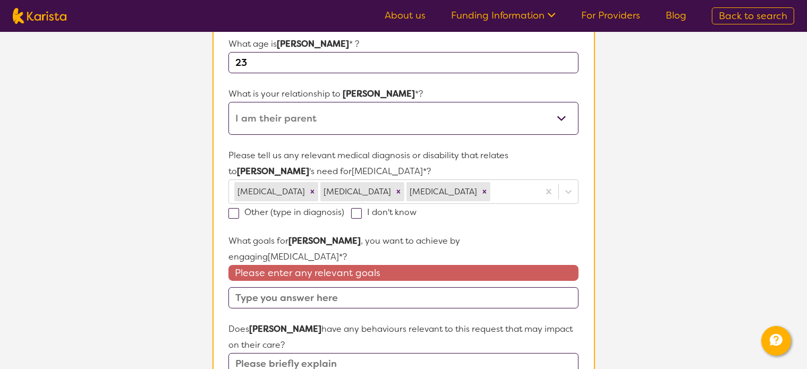
click at [133, 267] on section "L About You 2 Participant Details 3 Confirmation Participant Details & Service …" at bounding box center [403, 332] width 807 height 975
click at [281, 301] on input "text" at bounding box center [402, 297] width 349 height 21
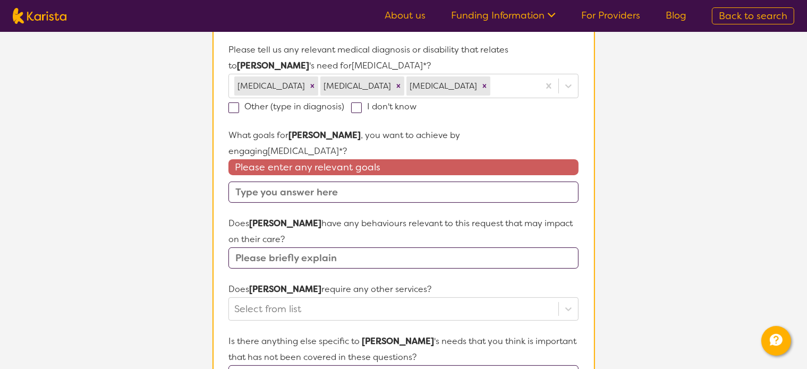
scroll to position [293, 0]
click at [255, 259] on input "text" at bounding box center [402, 257] width 349 height 21
paste input "high anxiety, poor fine motor skills, intellectual disability (understanding, a…"
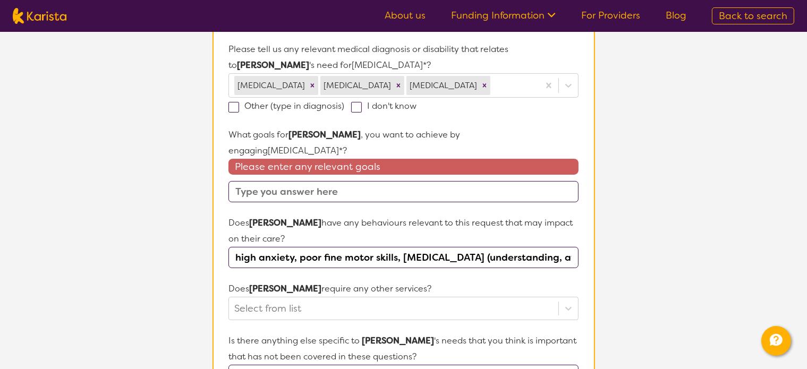
scroll to position [0, 134]
click at [247, 262] on input "high anxiety, poor fine motor skills, intellectual disability (understanding, a…" at bounding box center [402, 257] width 349 height 21
type input "high anxiety, poor fine motor skills, intellectual disability (understanding, a…"
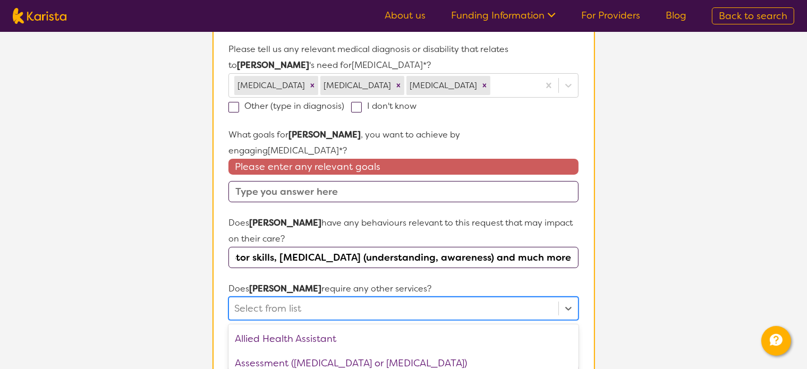
click at [258, 309] on div "option Behaviour support focused, 3 of 21. 21 results available. Use Up and Dow…" at bounding box center [402, 308] width 349 height 23
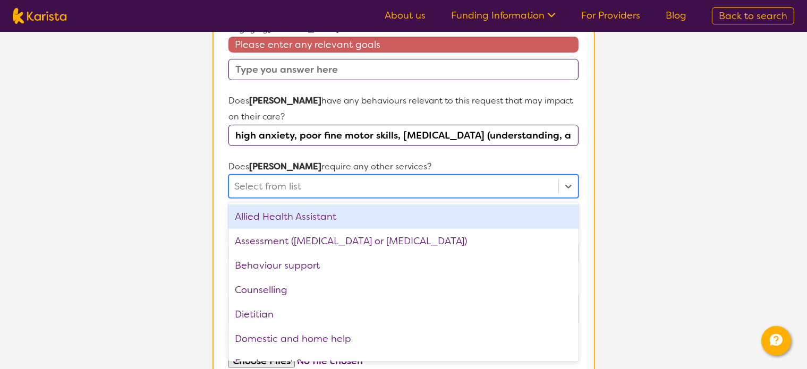
click at [262, 221] on div "Allied Health Assistant" at bounding box center [402, 216] width 349 height 24
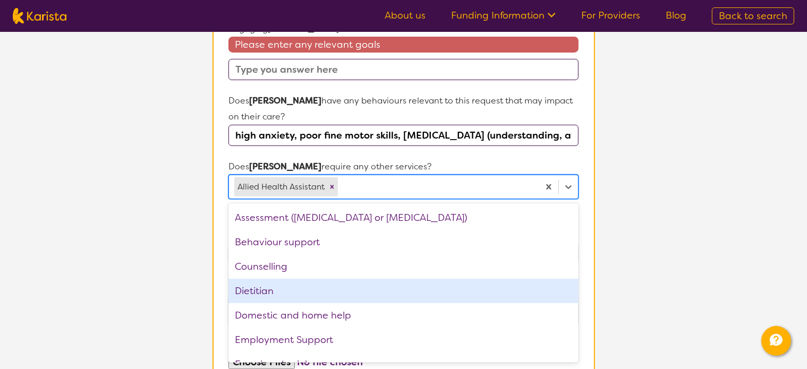
click at [260, 298] on div "Dietitian" at bounding box center [402, 291] width 349 height 24
click at [270, 295] on div "Domestic and home help" at bounding box center [402, 291] width 349 height 24
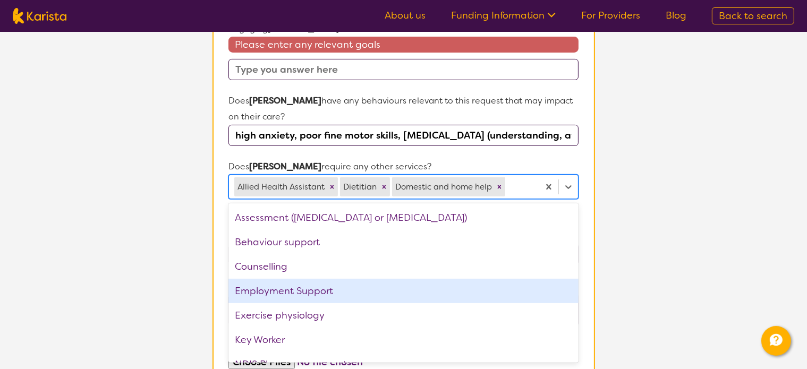
scroll to position [53, 0]
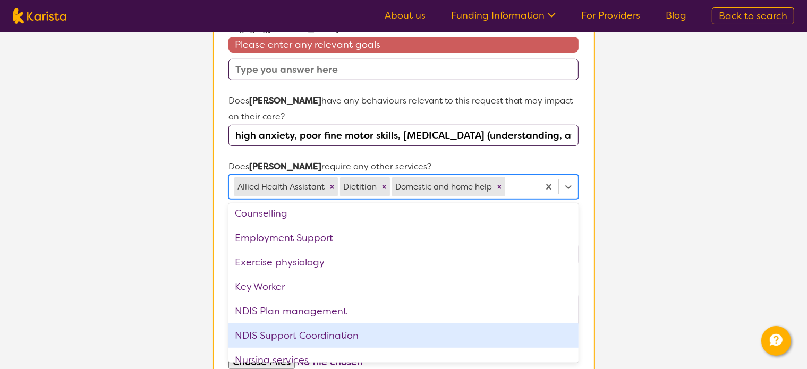
click at [259, 339] on div "NDIS Support Coordination" at bounding box center [402, 335] width 349 height 24
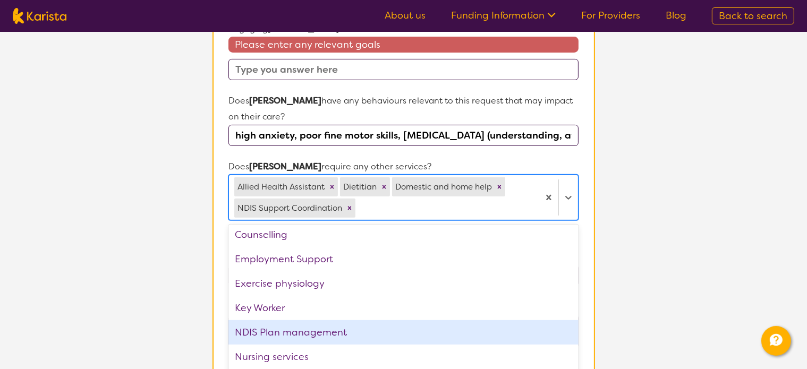
click at [254, 332] on div "NDIS Plan management" at bounding box center [402, 332] width 349 height 24
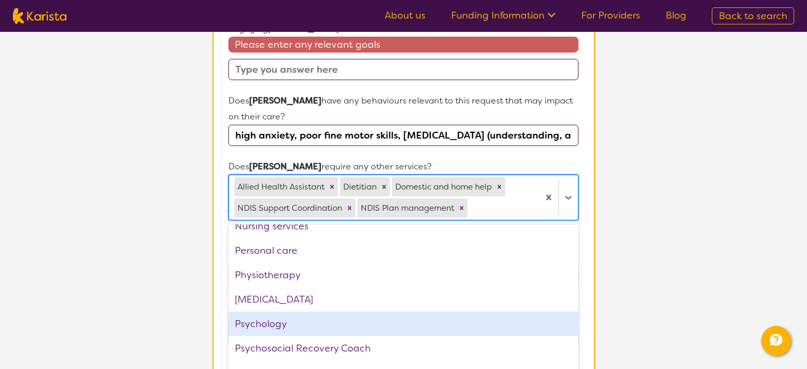
scroll to position [212, 0]
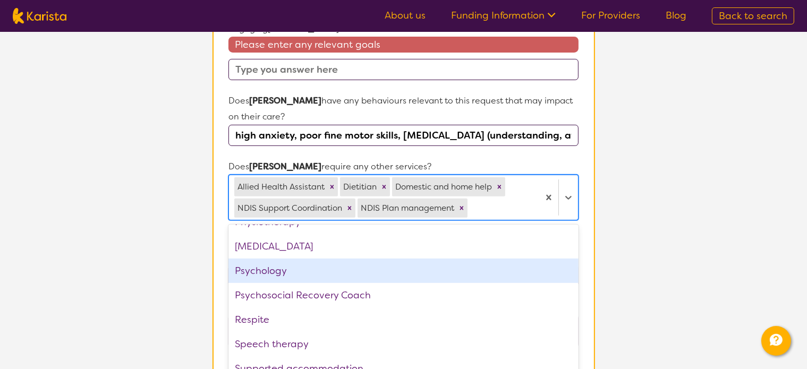
click at [256, 278] on div "Psychology" at bounding box center [402, 271] width 349 height 24
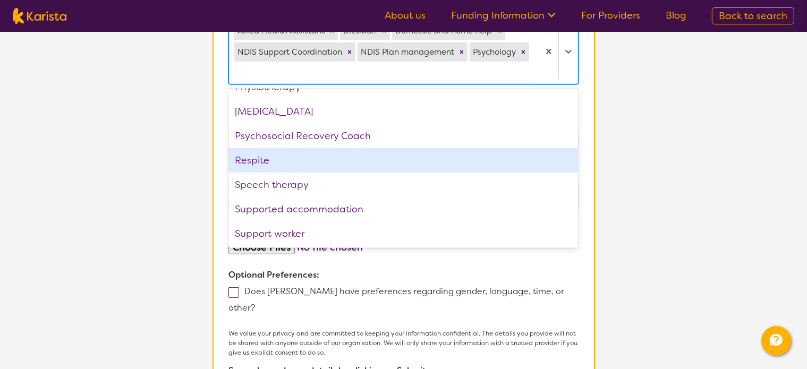
scroll to position [574, 0]
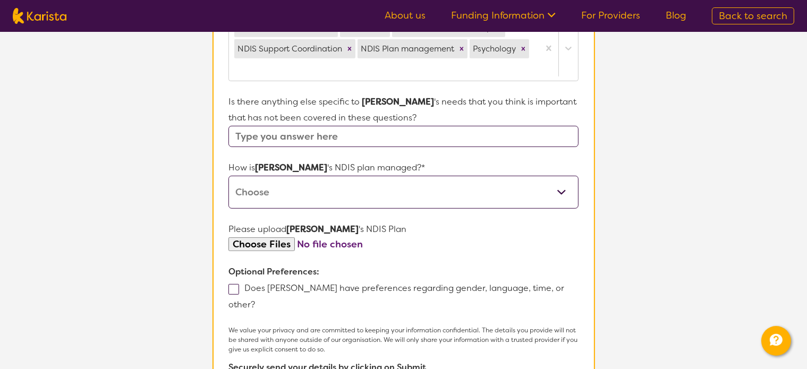
click at [252, 140] on input "text" at bounding box center [402, 136] width 349 height 21
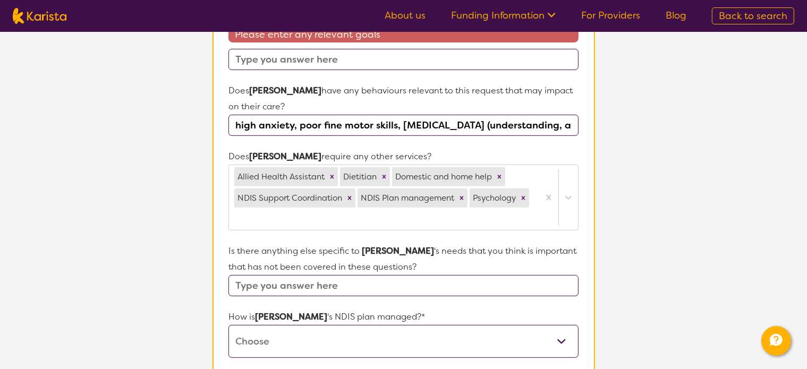
scroll to position [362, 0]
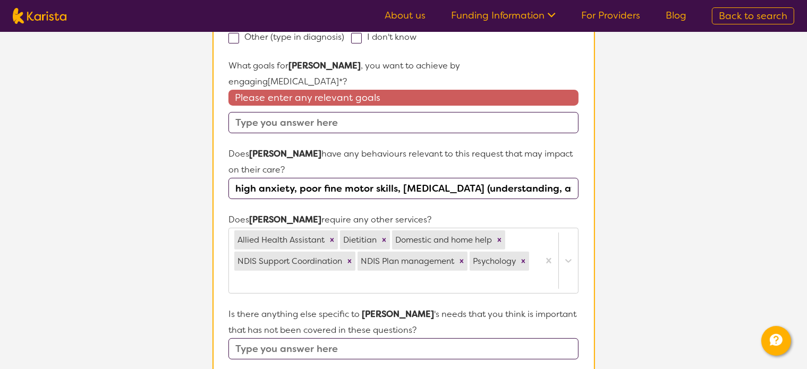
click at [238, 125] on input "text" at bounding box center [402, 122] width 349 height 21
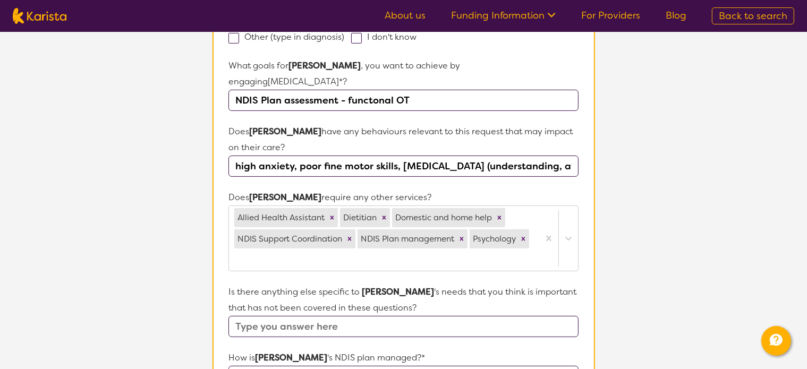
click at [373, 101] on input "NDIS Plan assessment - functonal OT" at bounding box center [402, 100] width 349 height 21
click at [421, 104] on input "NDIS Plan assessment - functional OT" at bounding box center [402, 100] width 349 height 21
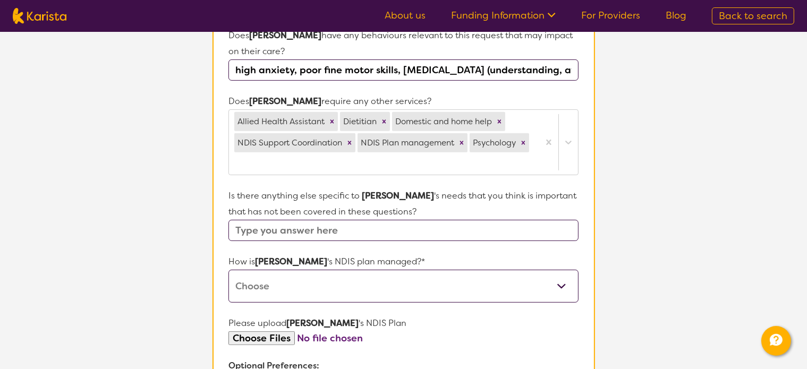
scroll to position [468, 0]
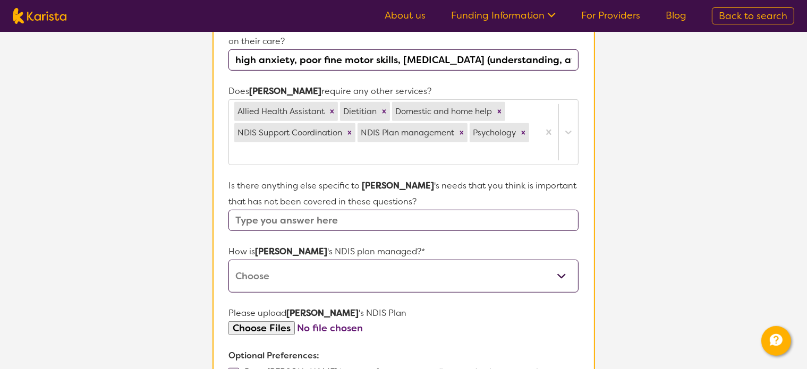
type input "NDIS Plan assessment - functional OT assessment to enable Cam to pursue his dre…"
click at [304, 221] on input "text" at bounding box center [402, 220] width 349 height 21
click at [263, 277] on select "Self-managed NDIS plan Managed by a registered plan management provider (not th…" at bounding box center [402, 276] width 349 height 33
select select "Self Managed"
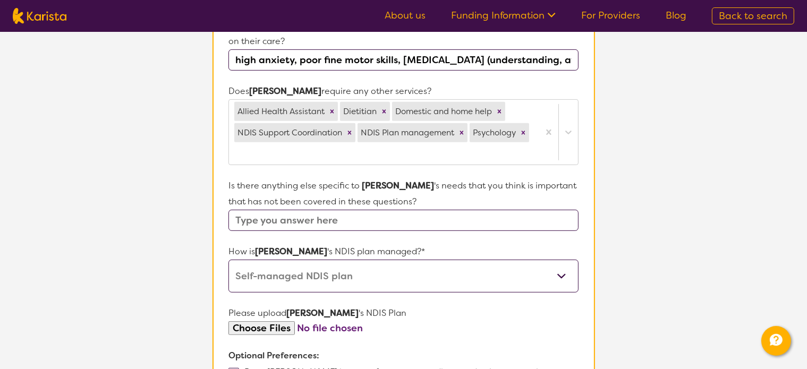
click at [228, 263] on select "Self-managed NDIS plan Managed by a registered plan management provider (not th…" at bounding box center [402, 276] width 349 height 33
click at [259, 221] on input "text" at bounding box center [402, 220] width 349 height 21
click at [156, 275] on section "L About You 2 Participant Details 3 Confirmation Participant Details & Service …" at bounding box center [403, 62] width 807 height 996
click at [287, 221] on input "text" at bounding box center [402, 220] width 349 height 21
paste input "Yes. Cam is a high-achieving athlete (physically he can manage once in a compet…"
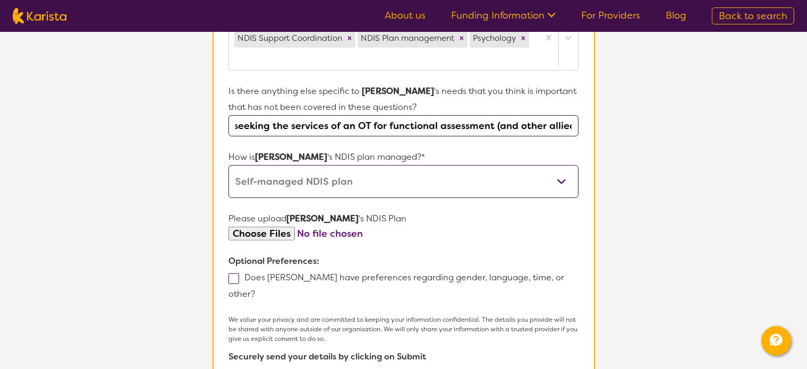
scroll to position [574, 0]
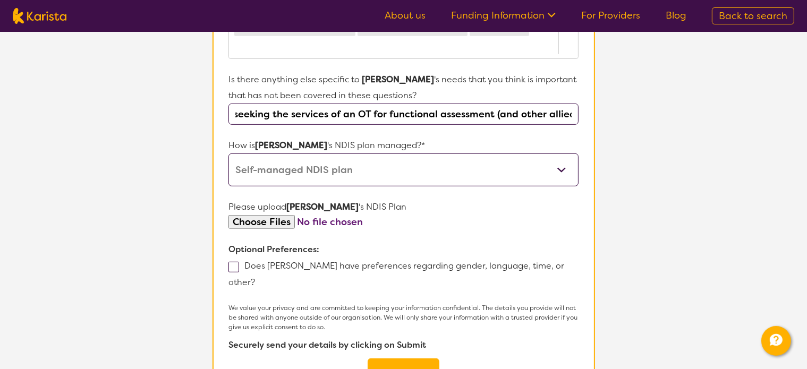
type input "Yes. Cam is a high-achieving athlete (physically he can manage once in a compet…"
click at [394, 358] on button "Submit" at bounding box center [403, 374] width 72 height 32
